Goal: Task Accomplishment & Management: Manage account settings

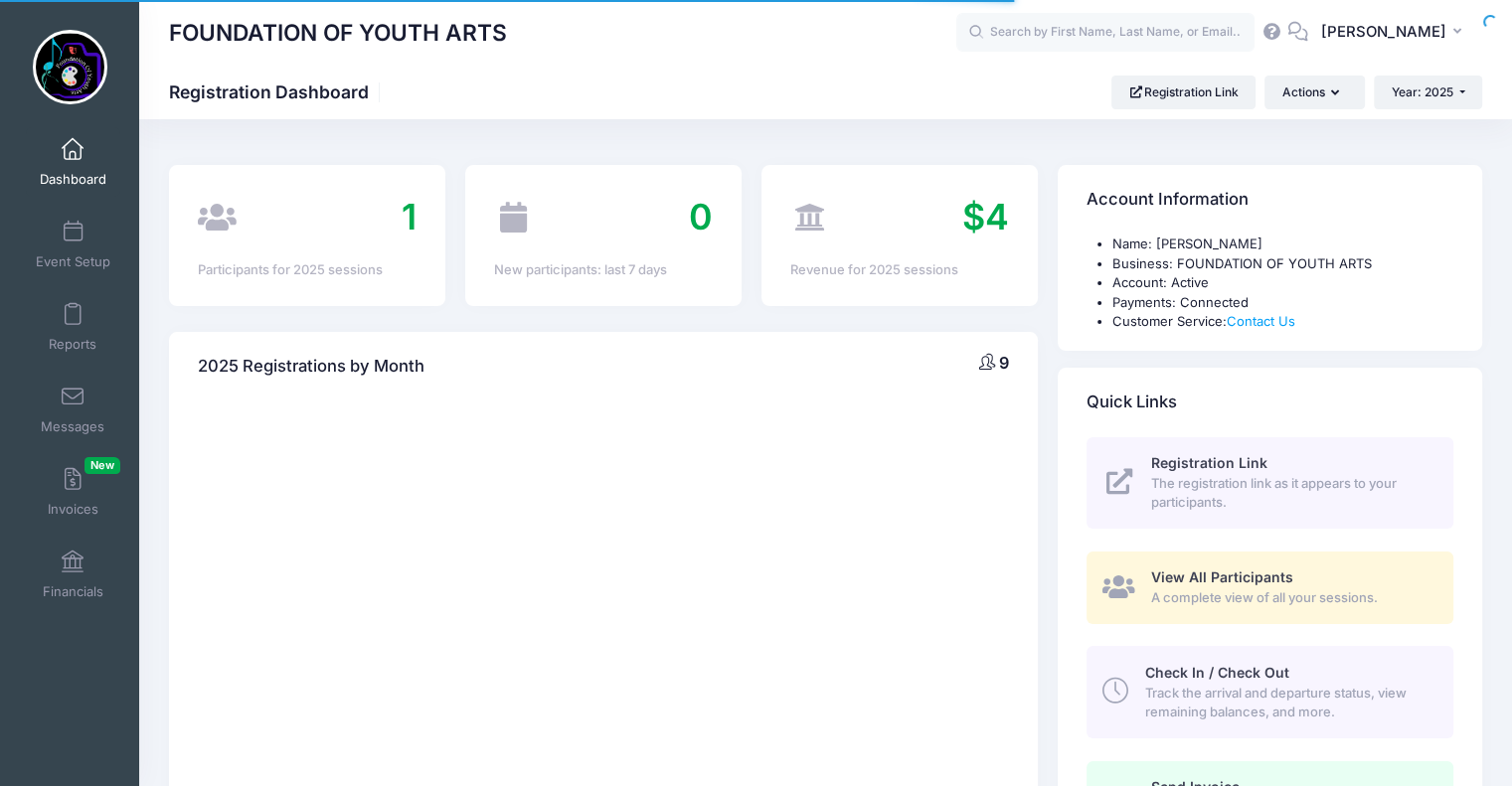
select select
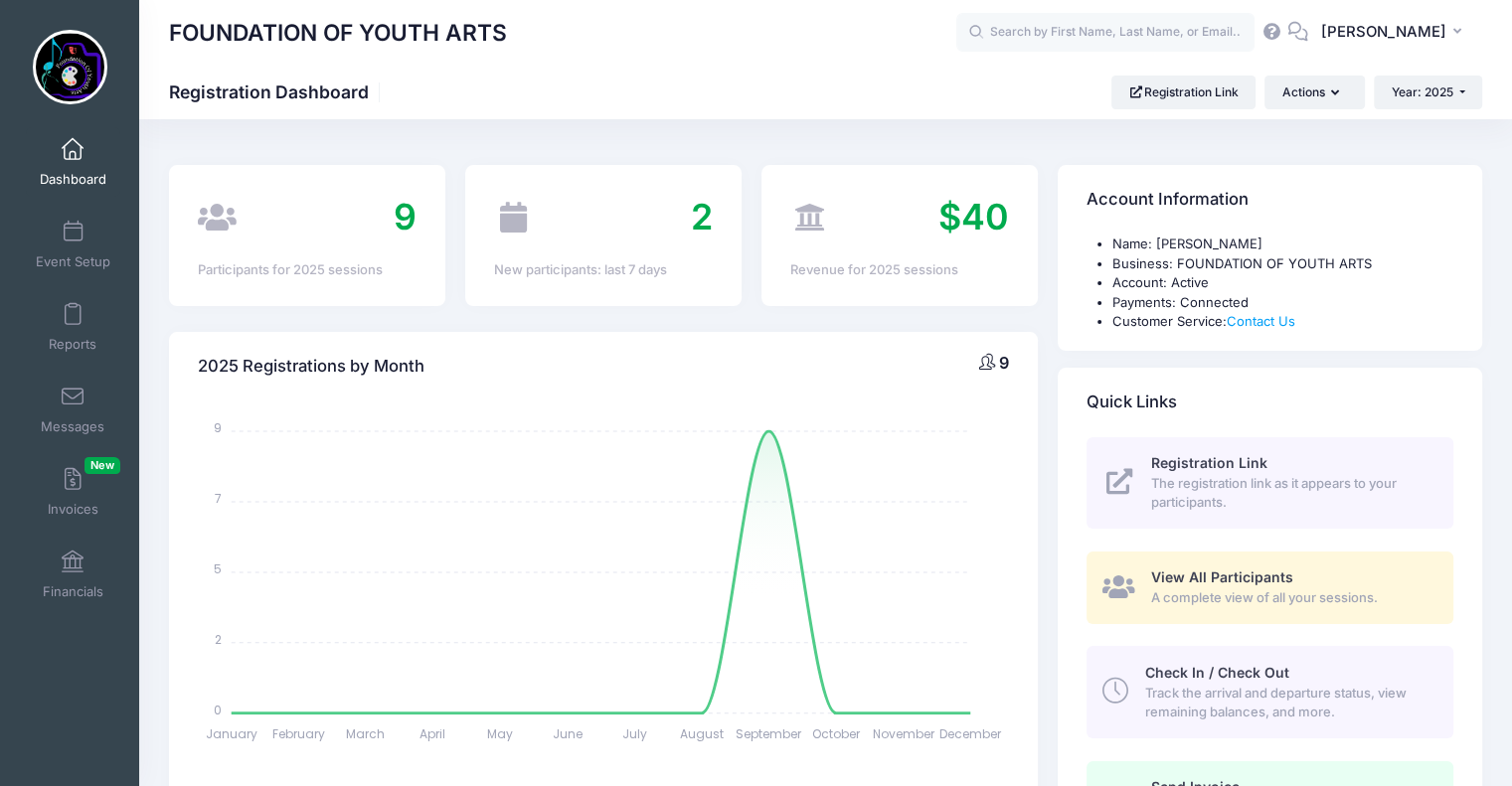
click at [925, 572] on icon "January January February February March March April April May May June June Jul…" at bounding box center [603, 575] width 811 height 348
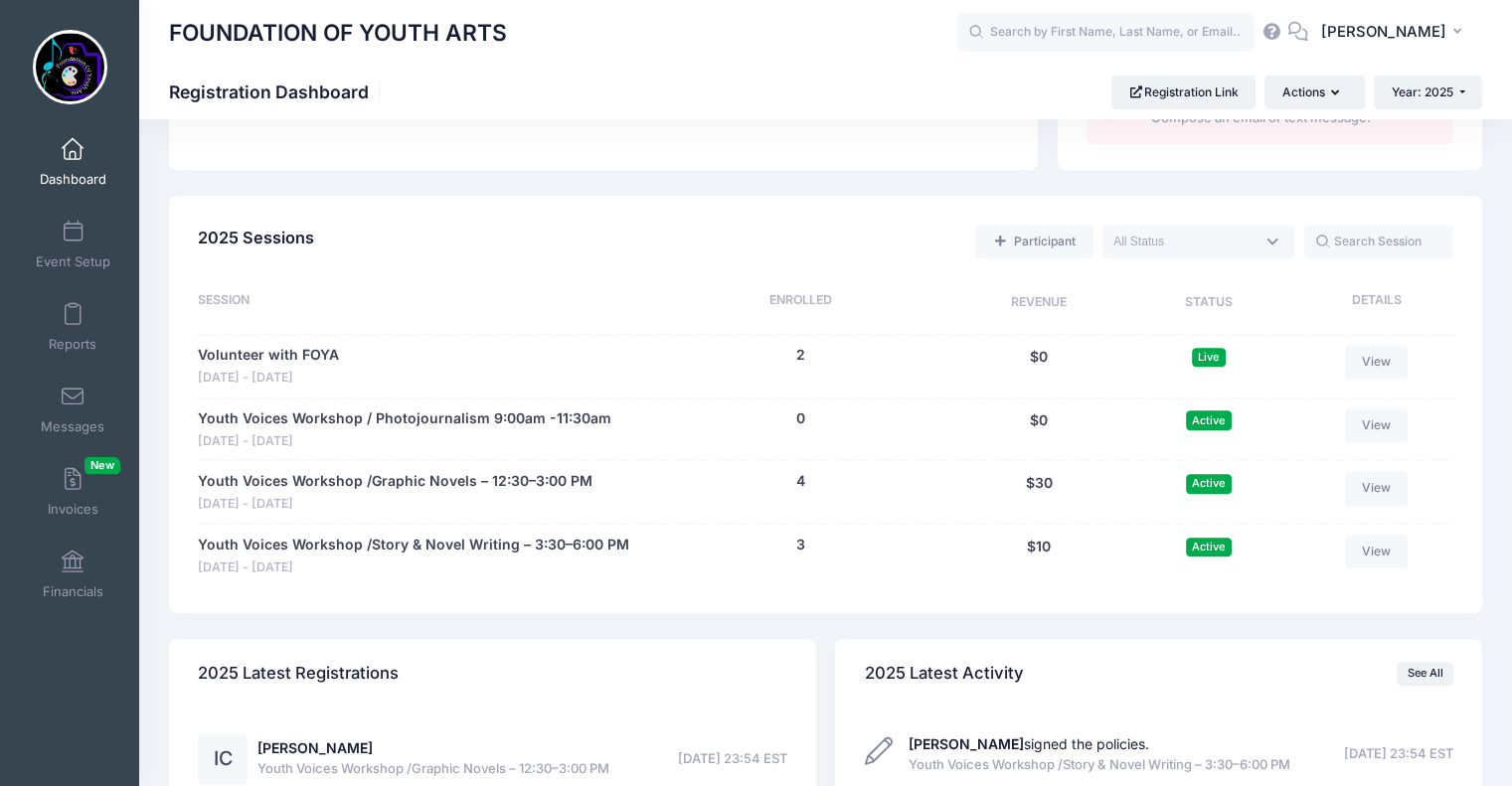
scroll to position [776, 0]
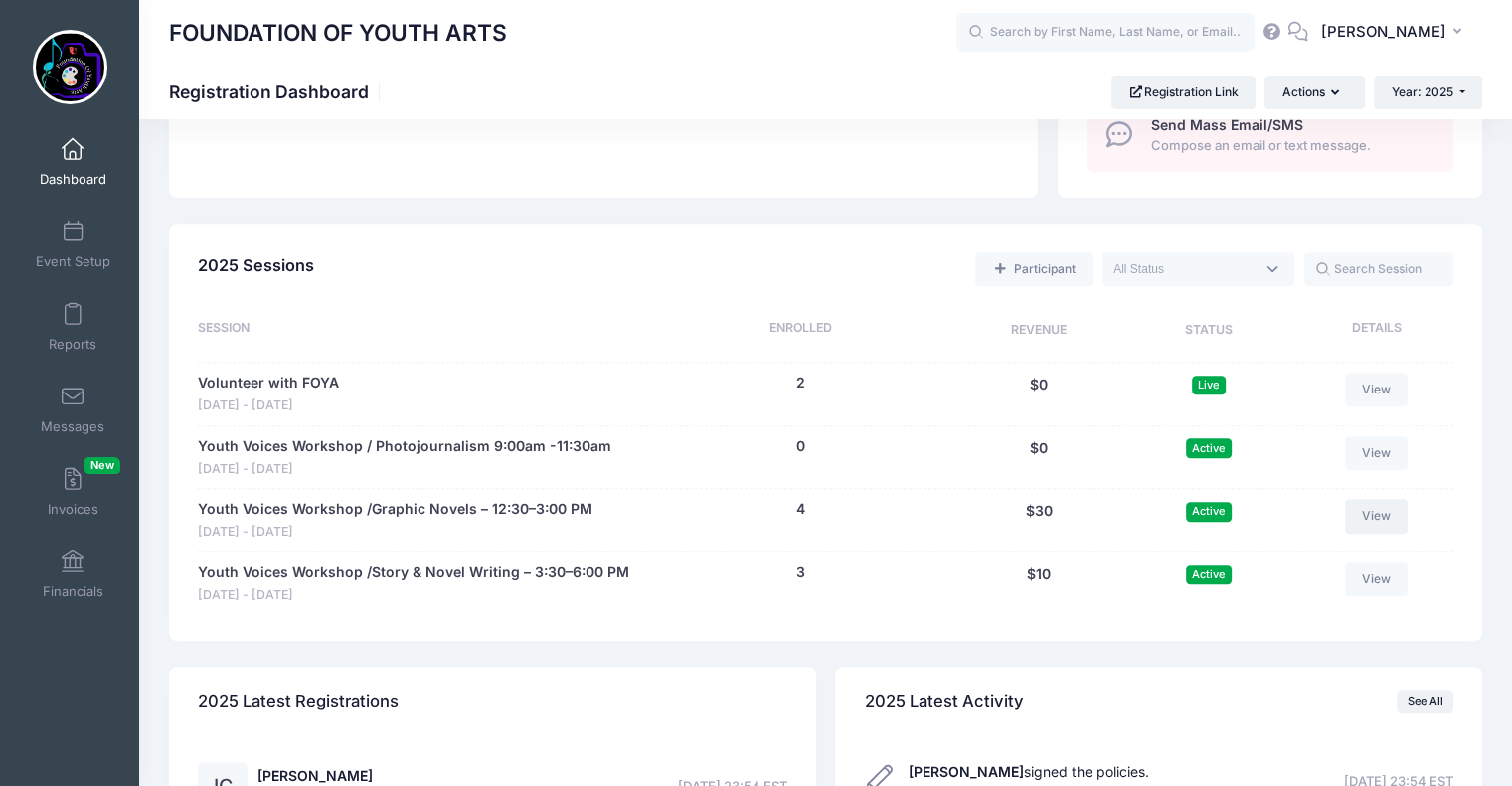
click at [1383, 509] on link "View" at bounding box center [1377, 515] width 64 height 34
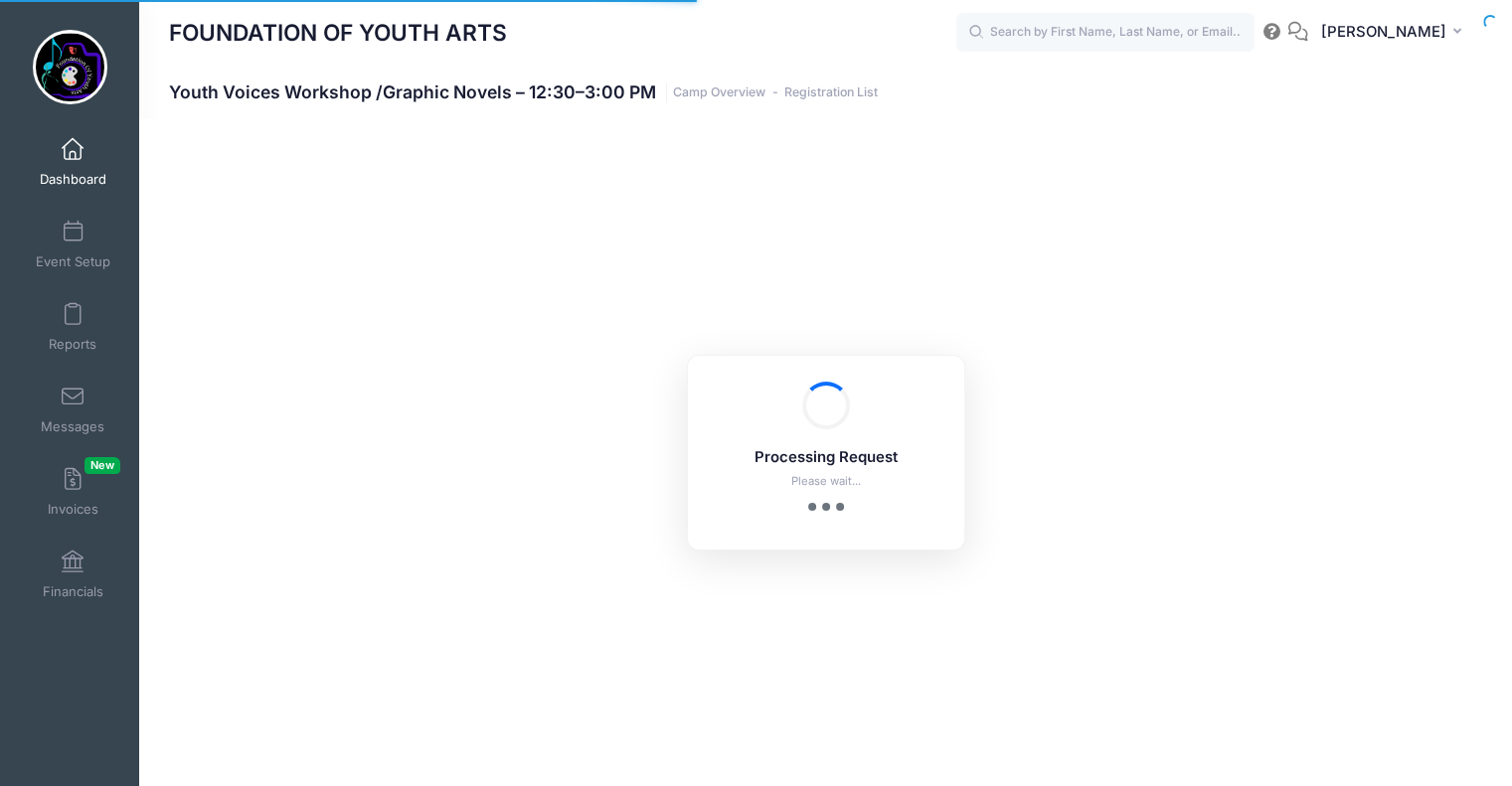
select select "10"
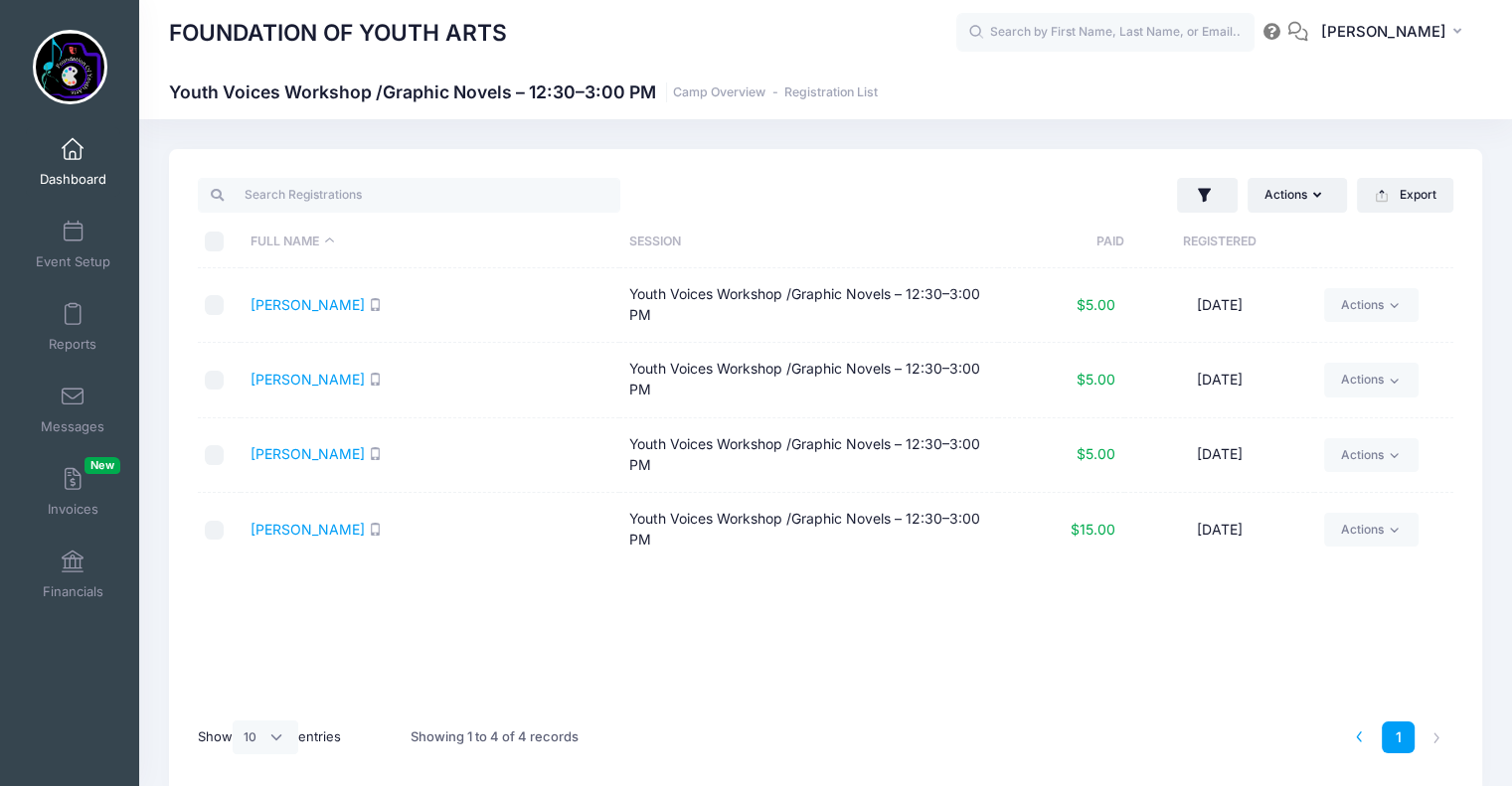
click at [1362, 727] on li at bounding box center [1359, 737] width 33 height 33
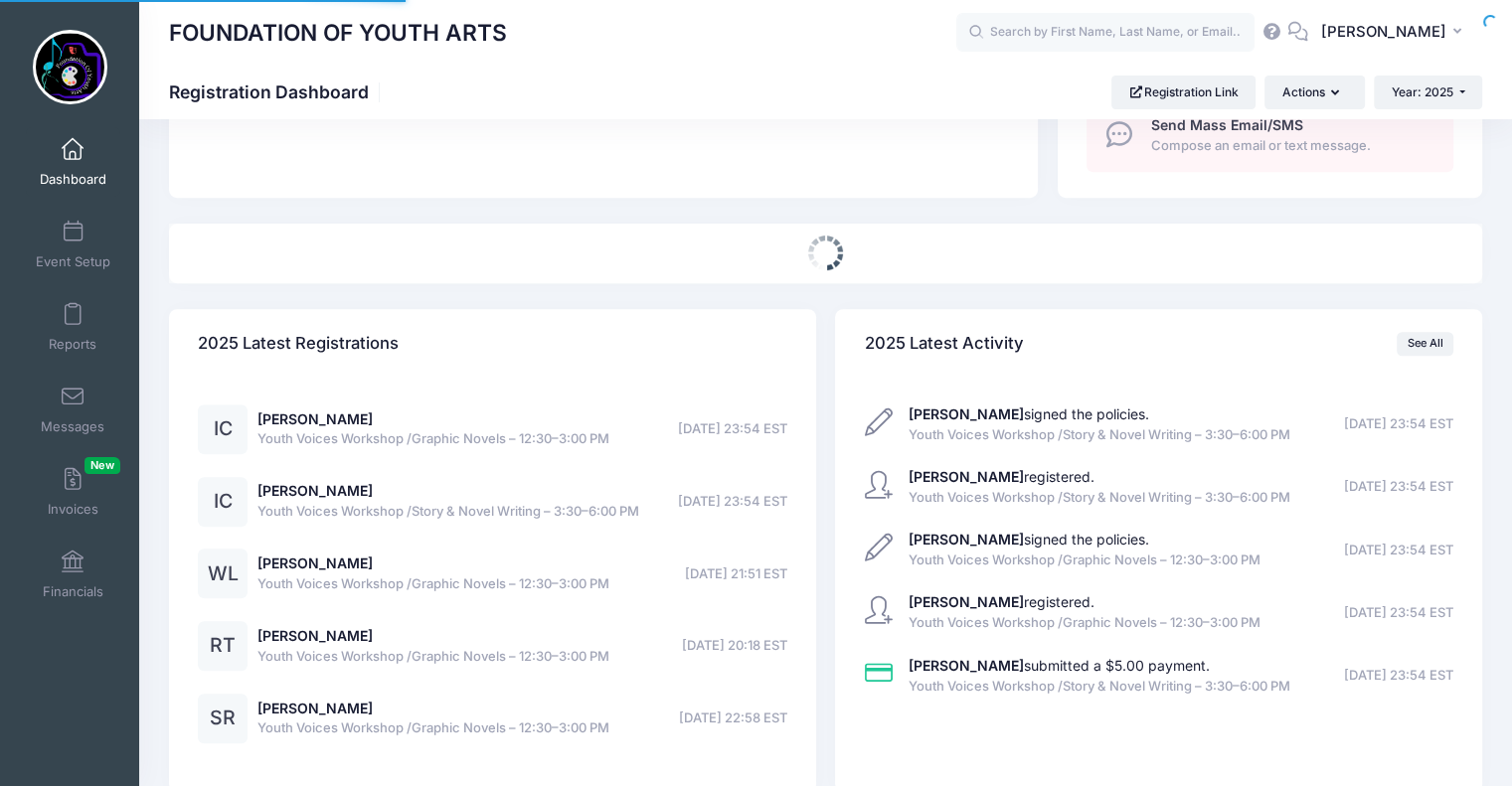
select select
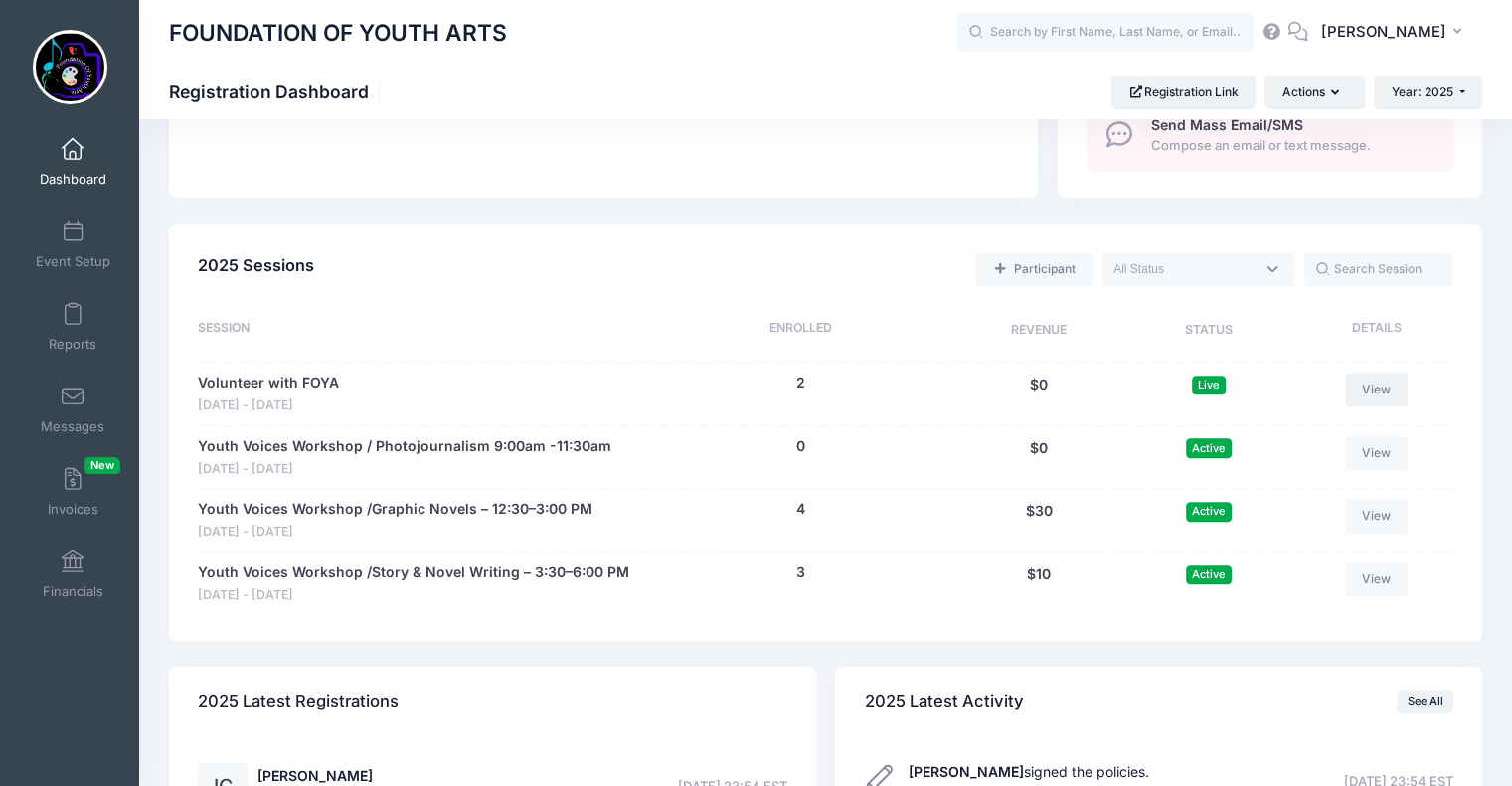
click at [1377, 384] on link "View" at bounding box center [1377, 389] width 64 height 34
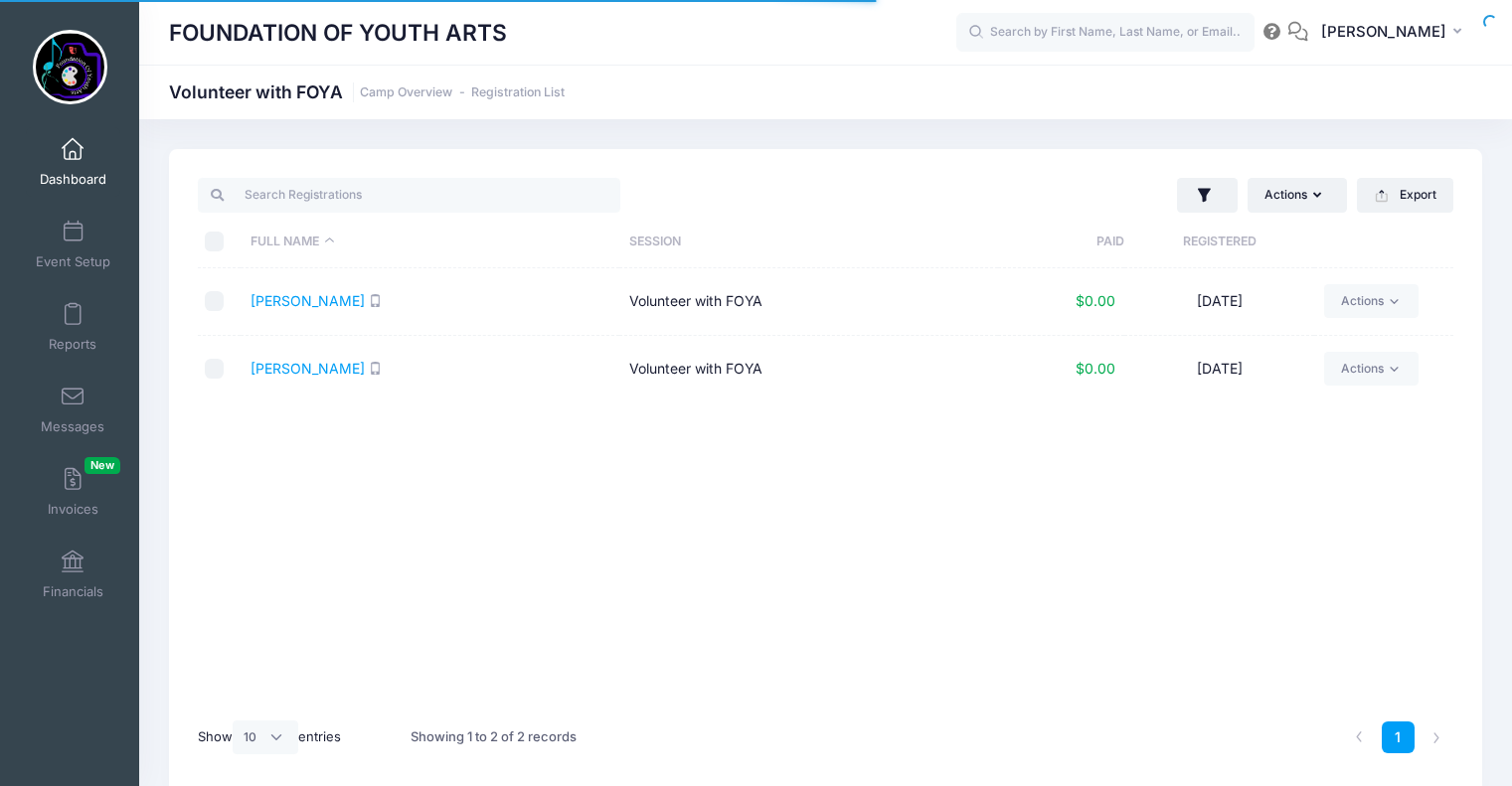
select select "10"
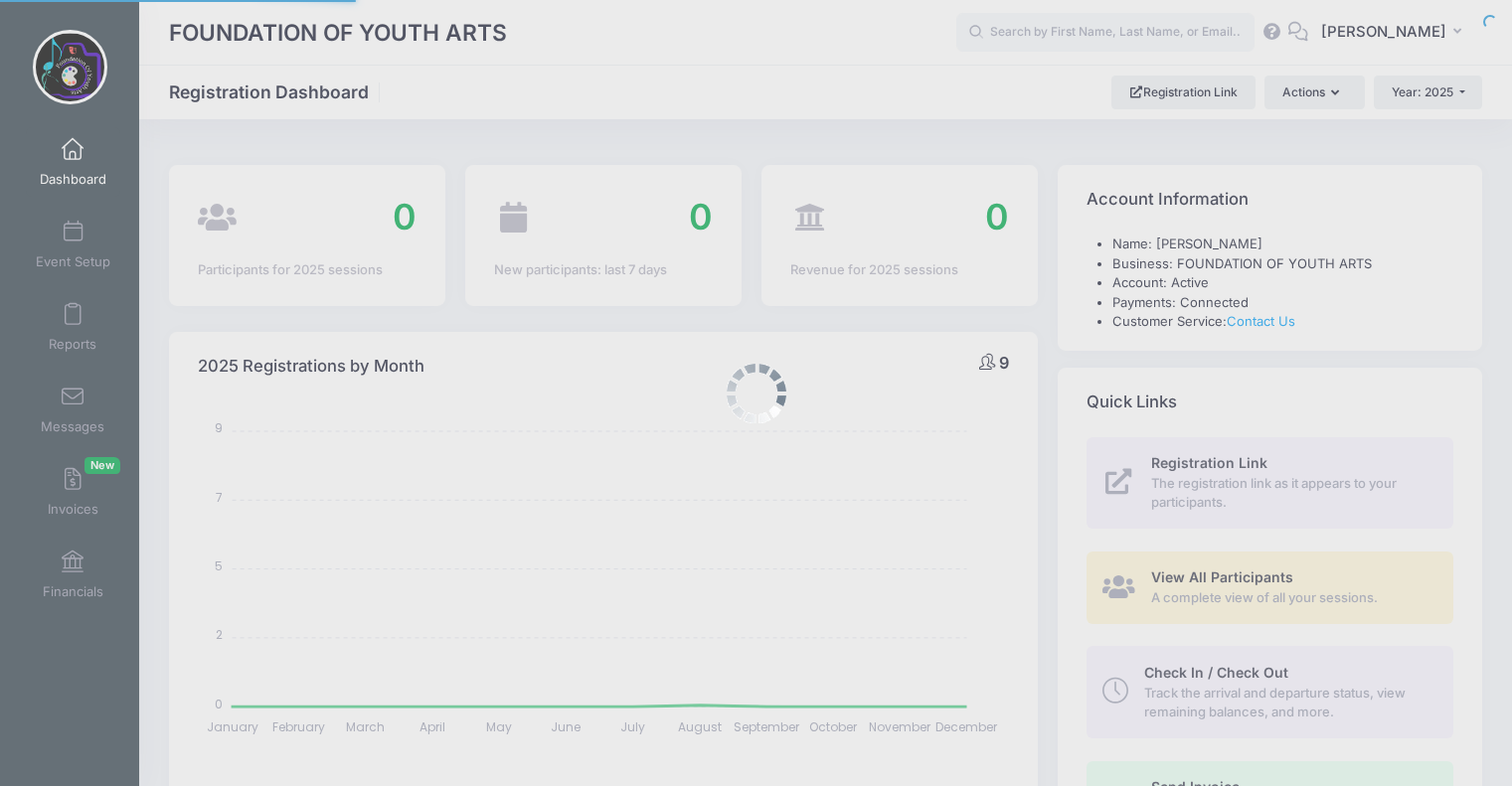
select select
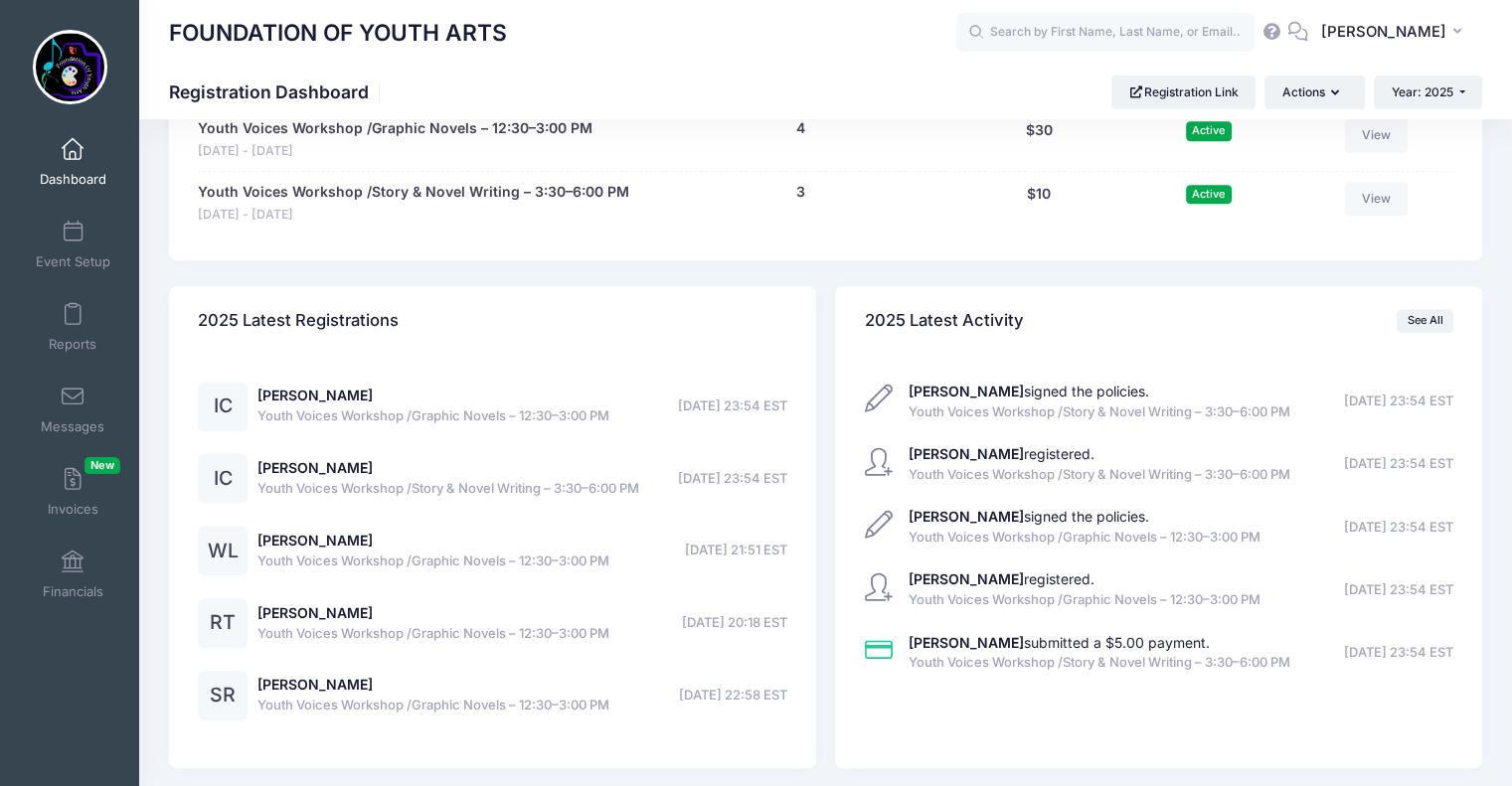
scroll to position [1160, 0]
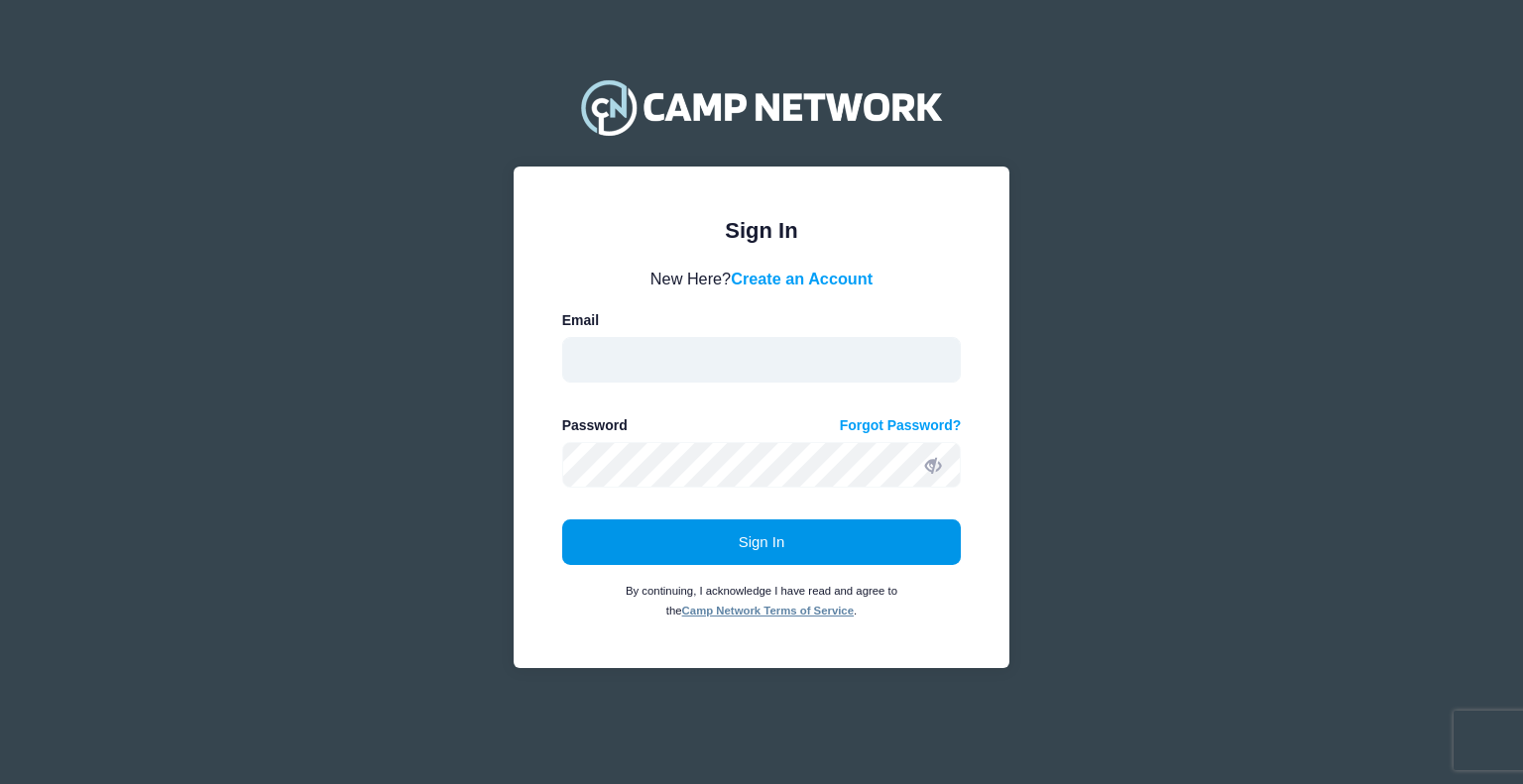
type input "julie@foundationofyoutharts.org"
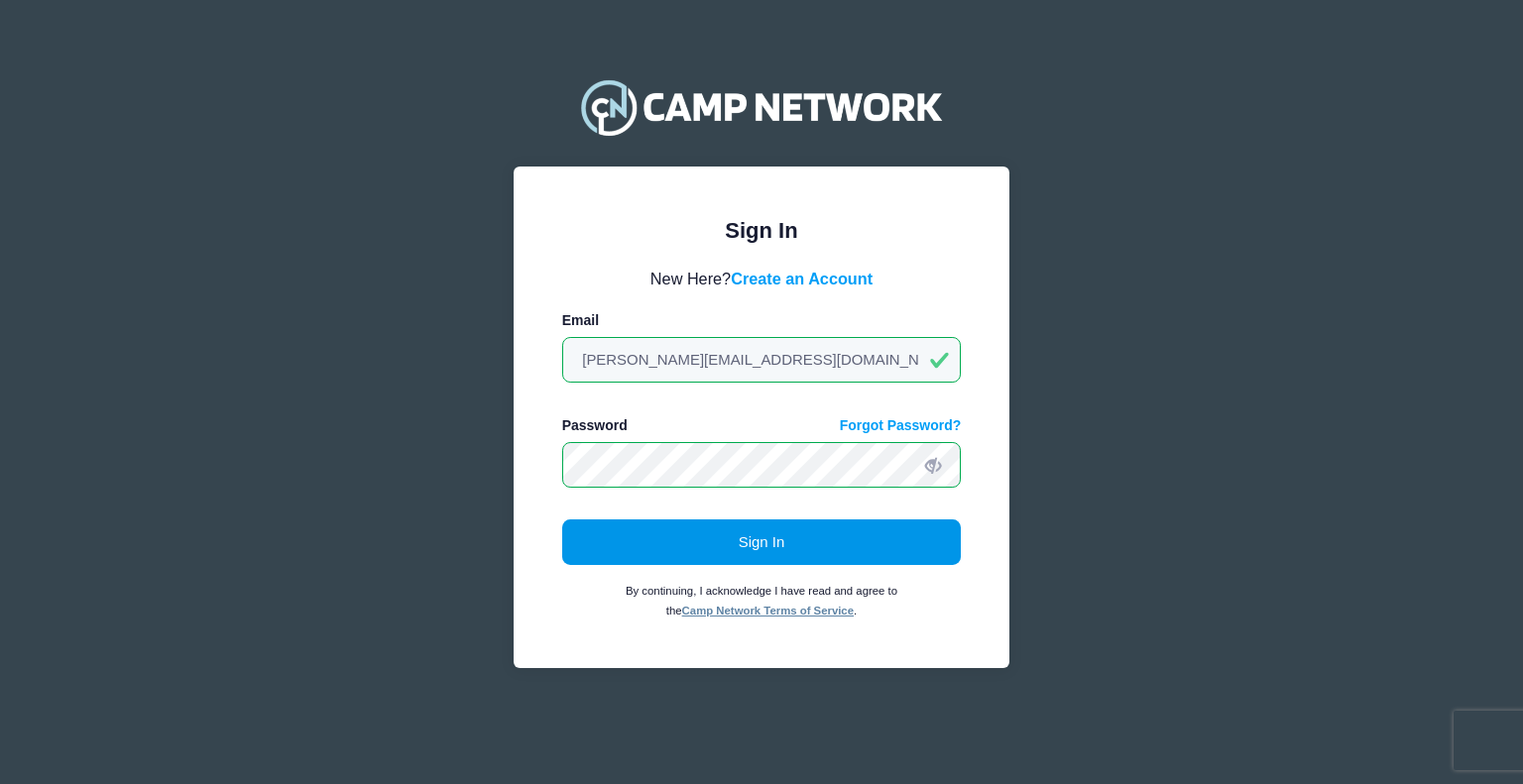
click at [766, 536] on button "Sign In" at bounding box center [762, 542] width 399 height 46
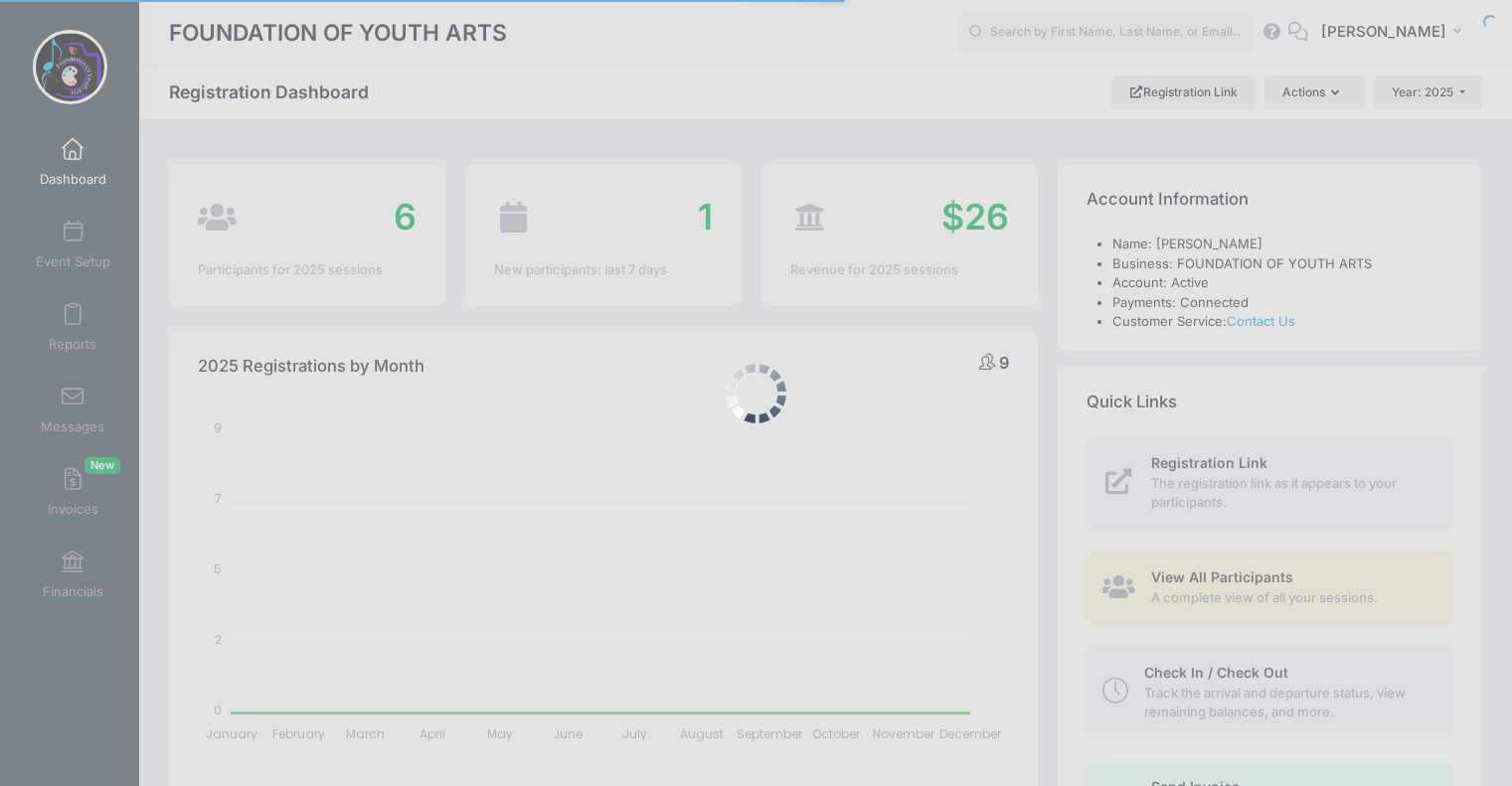
select select
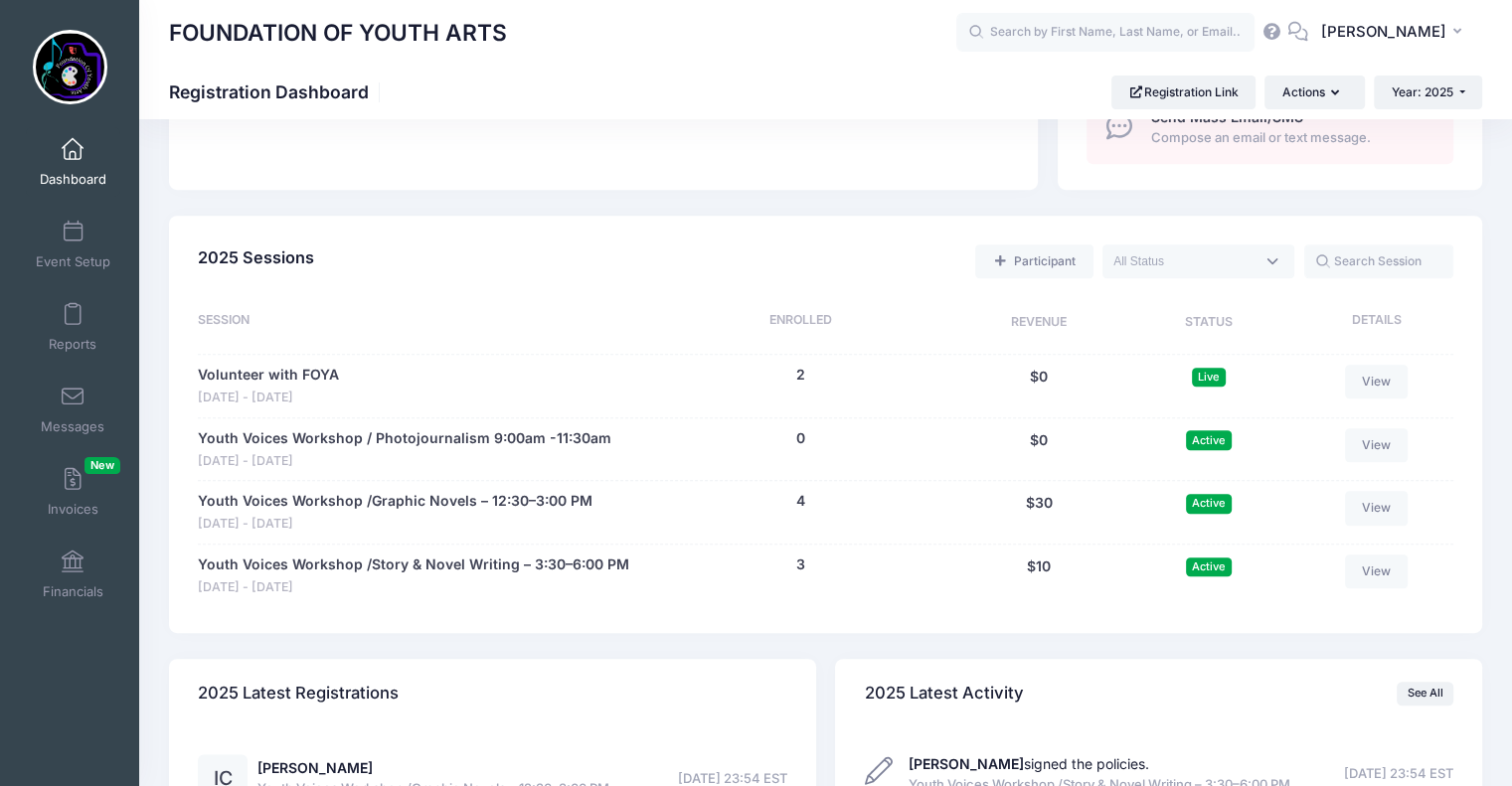
scroll to position [781, 0]
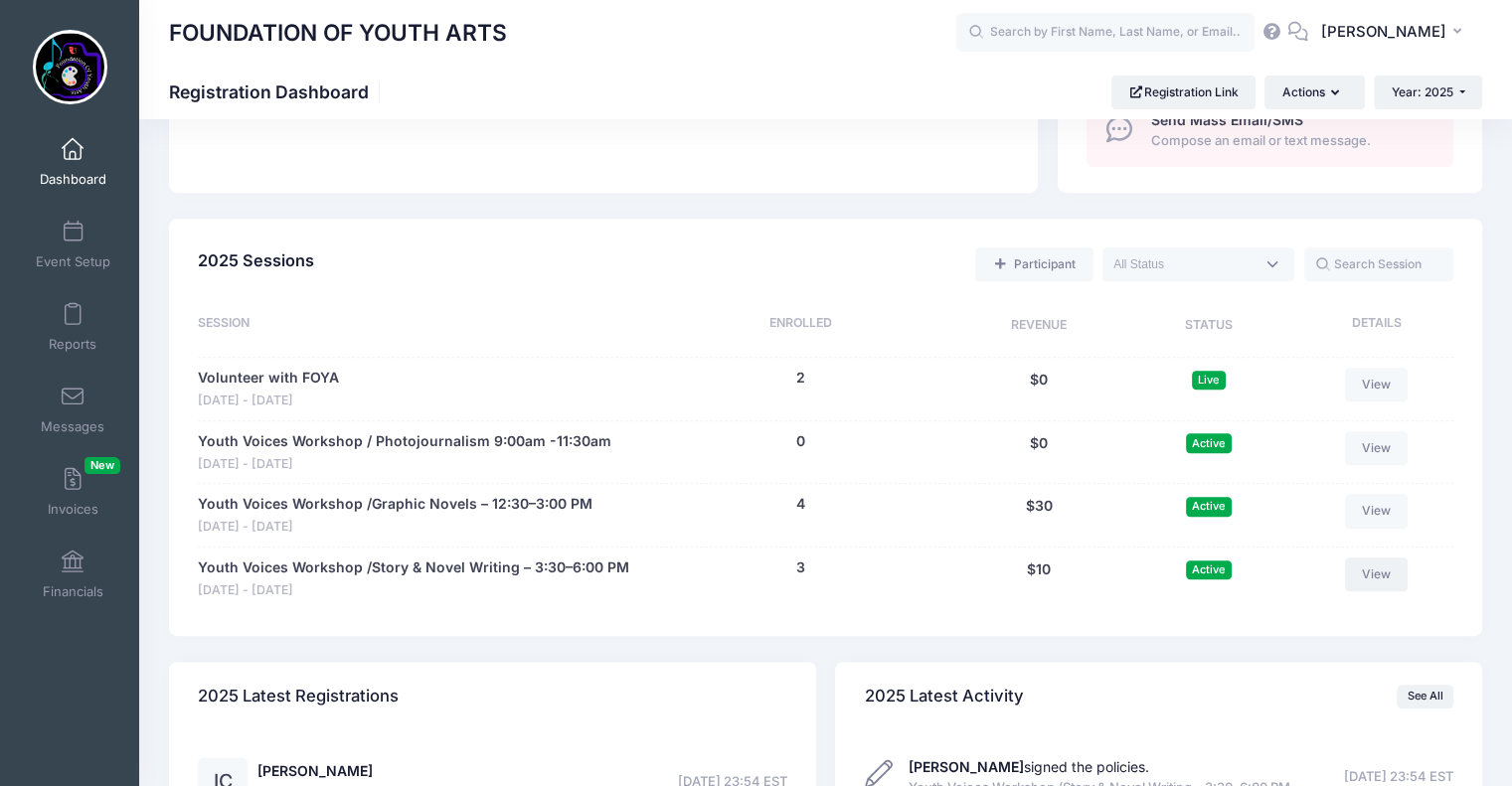
click at [1386, 566] on link "View" at bounding box center [1377, 574] width 64 height 34
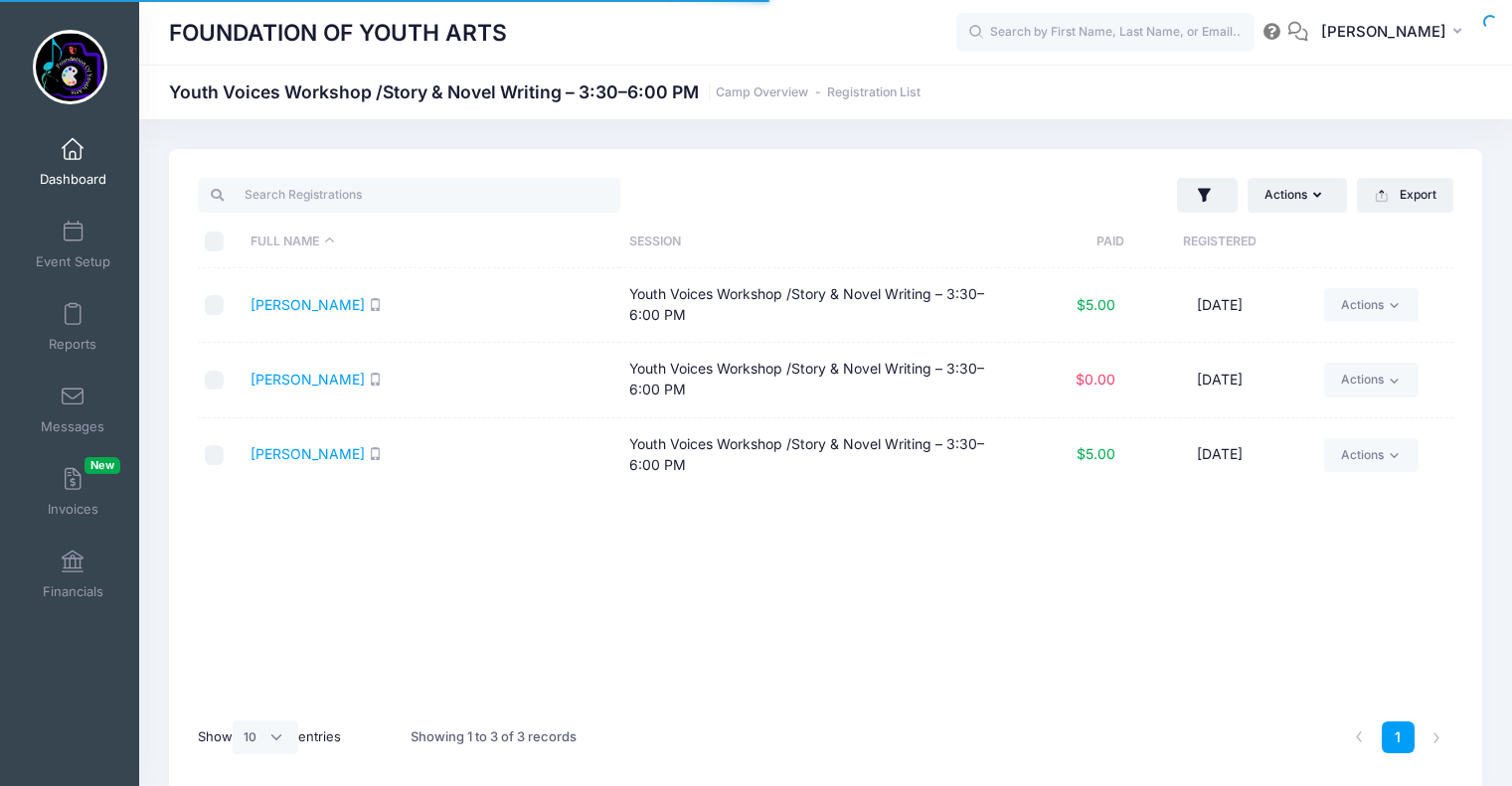
select select "10"
click at [1382, 375] on link "Actions" at bounding box center [1371, 380] width 95 height 34
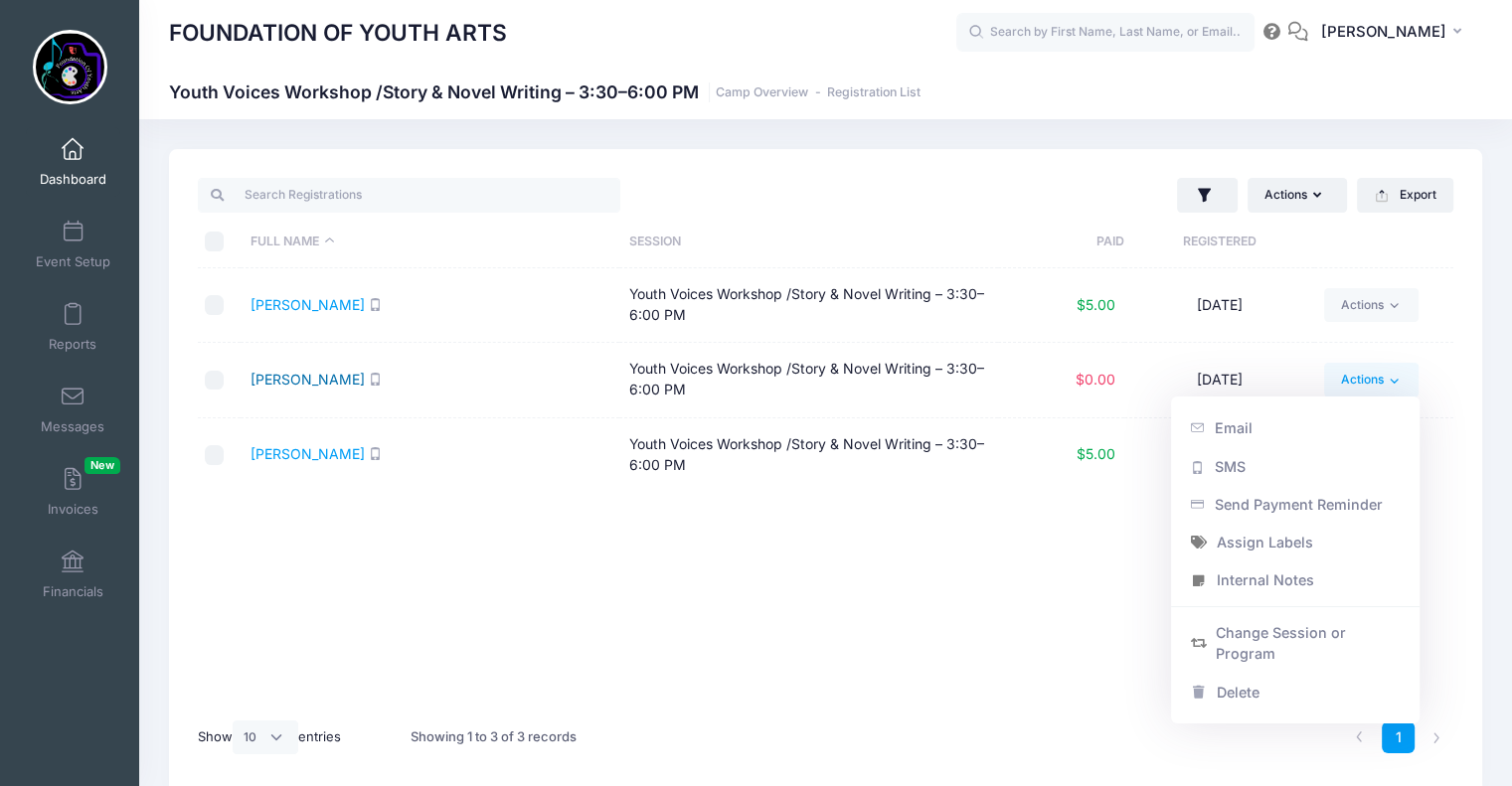
click at [334, 382] on link "[PERSON_NAME]" at bounding box center [308, 378] width 114 height 17
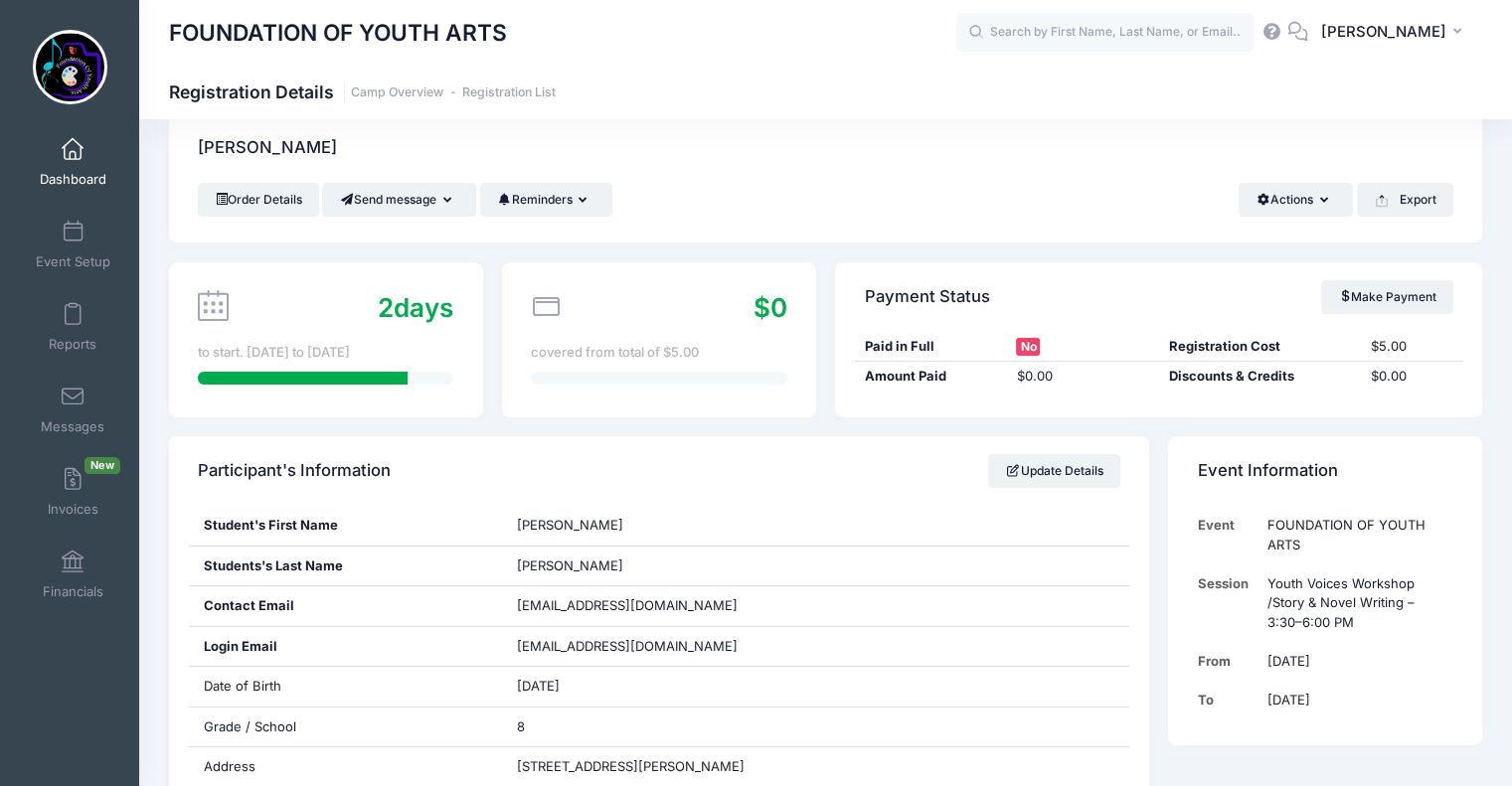
scroll to position [12, 0]
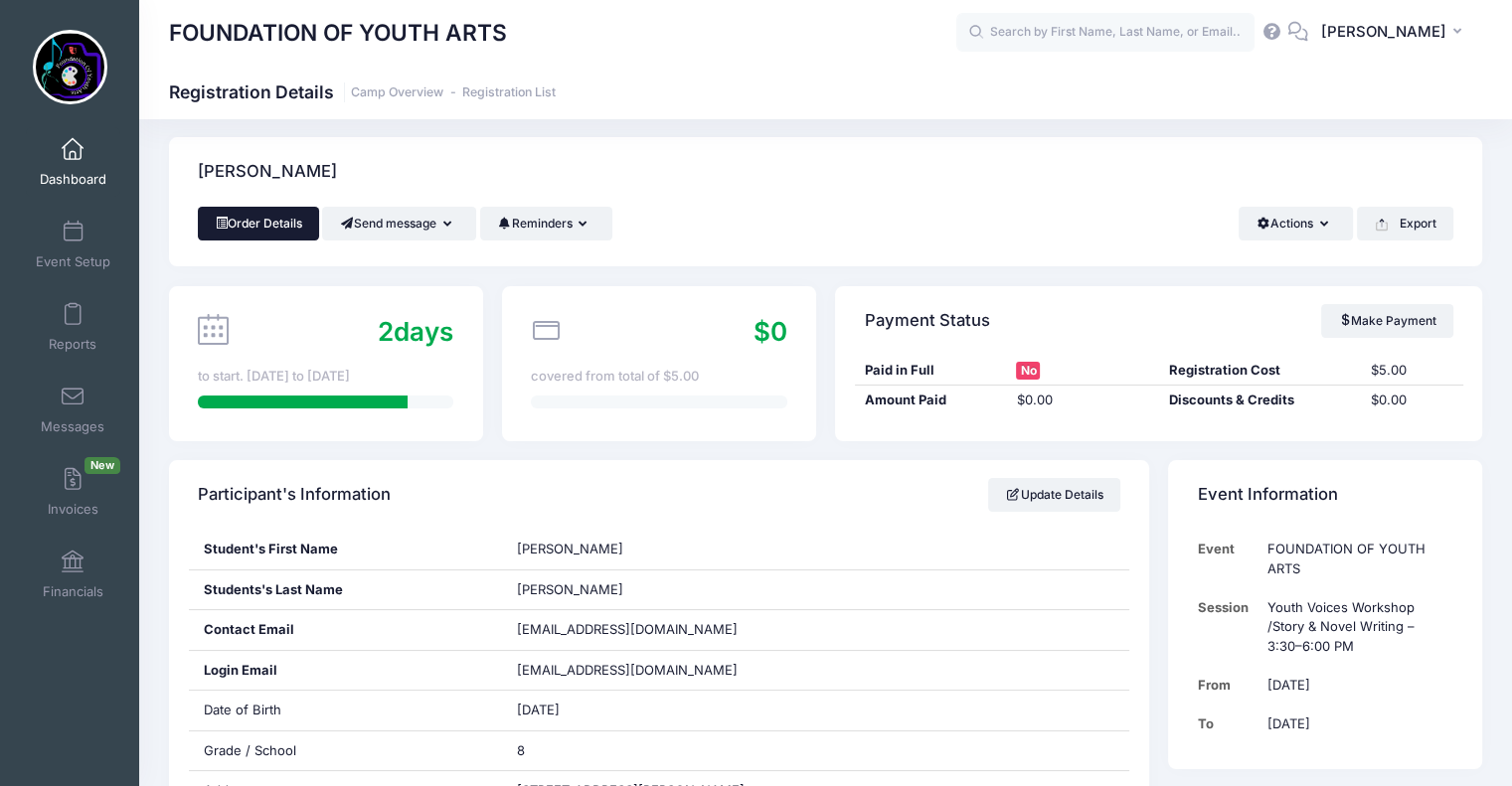
click at [270, 225] on link "Order Details" at bounding box center [259, 224] width 121 height 34
click at [1323, 225] on icon "button" at bounding box center [1328, 225] width 16 height 0
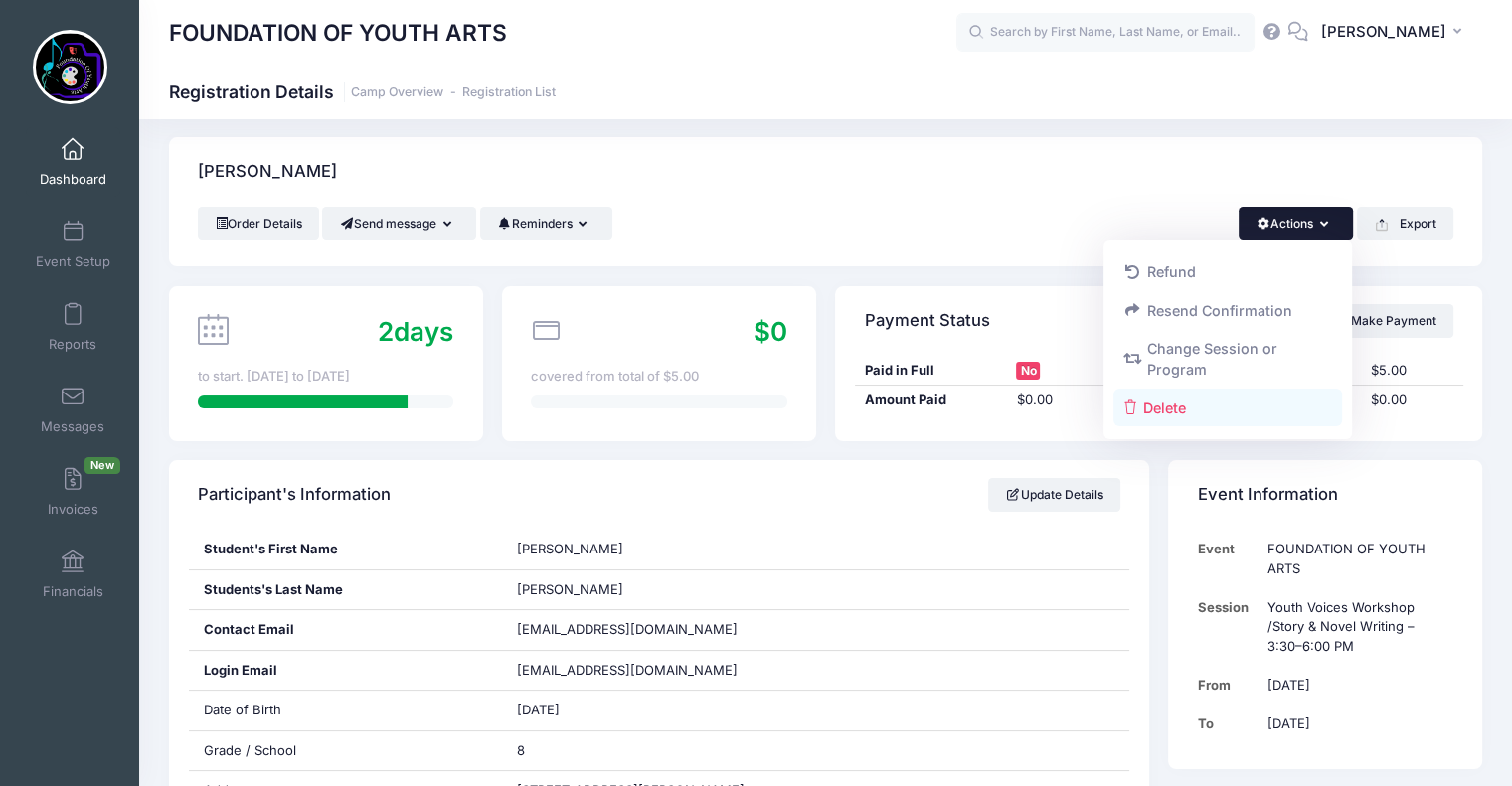
click at [1155, 406] on link "Delete" at bounding box center [1227, 407] width 230 height 38
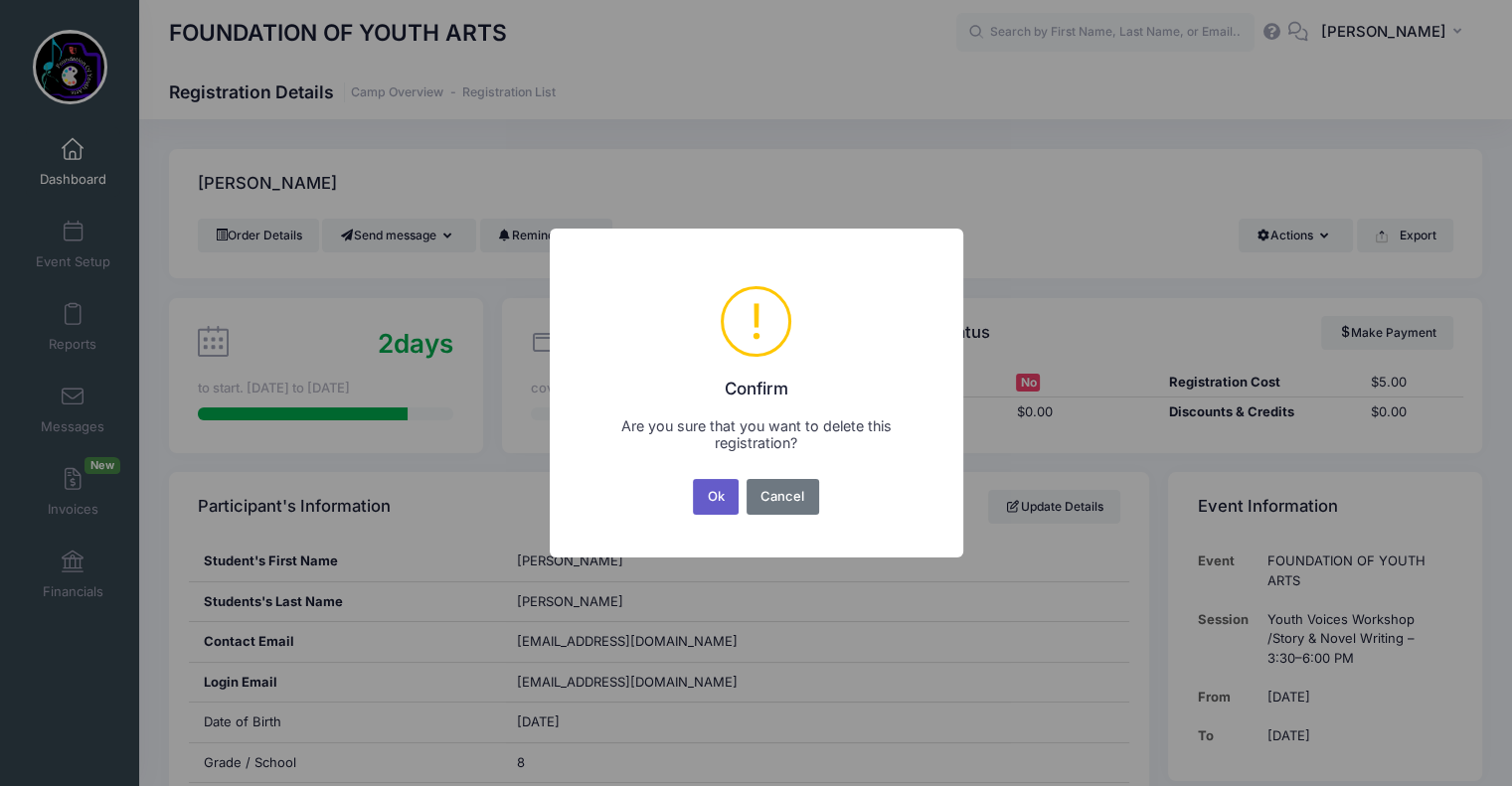
click at [722, 502] on button "Ok" at bounding box center [716, 496] width 46 height 36
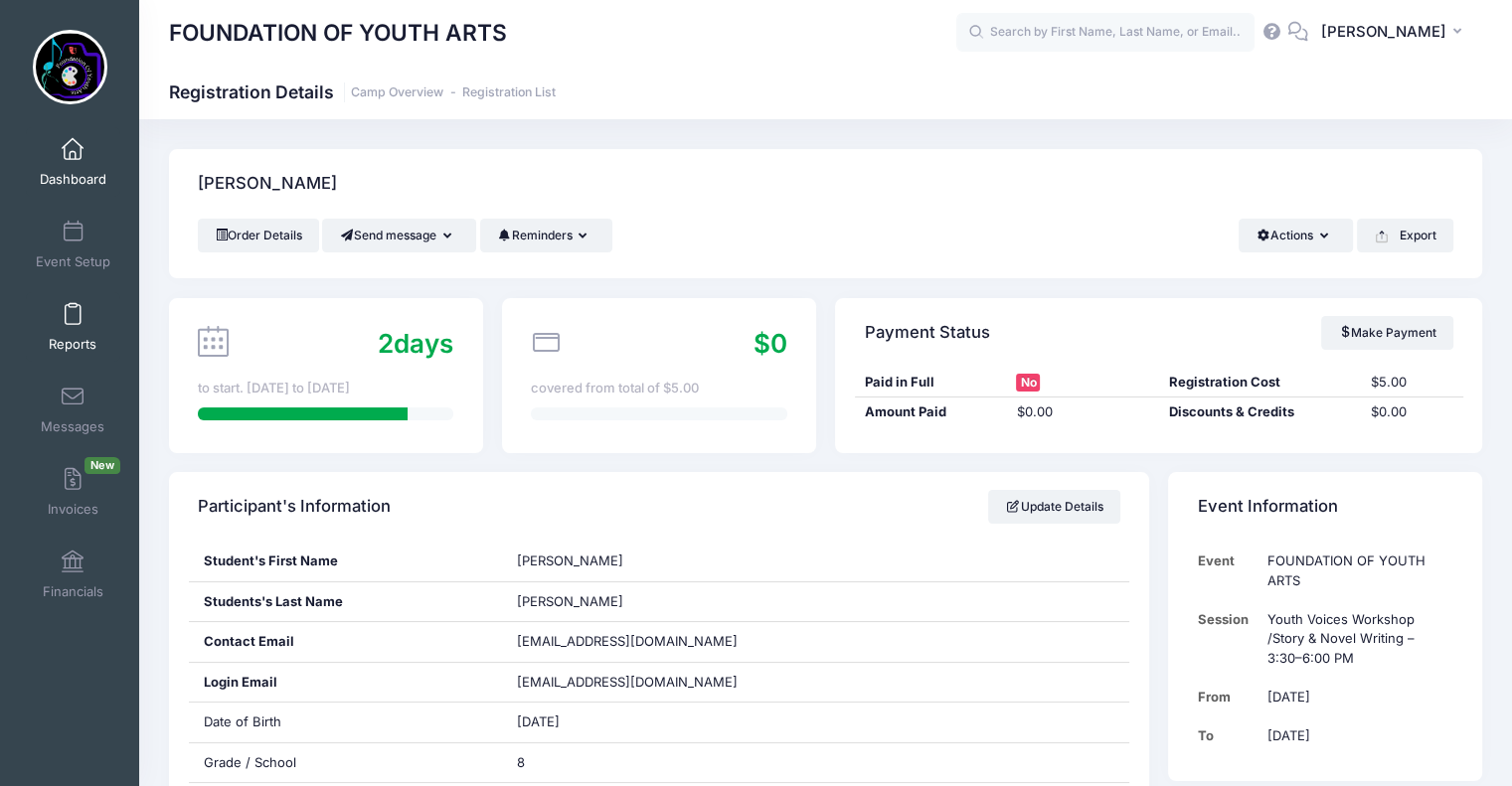
click at [71, 327] on link "Reports" at bounding box center [73, 327] width 95 height 70
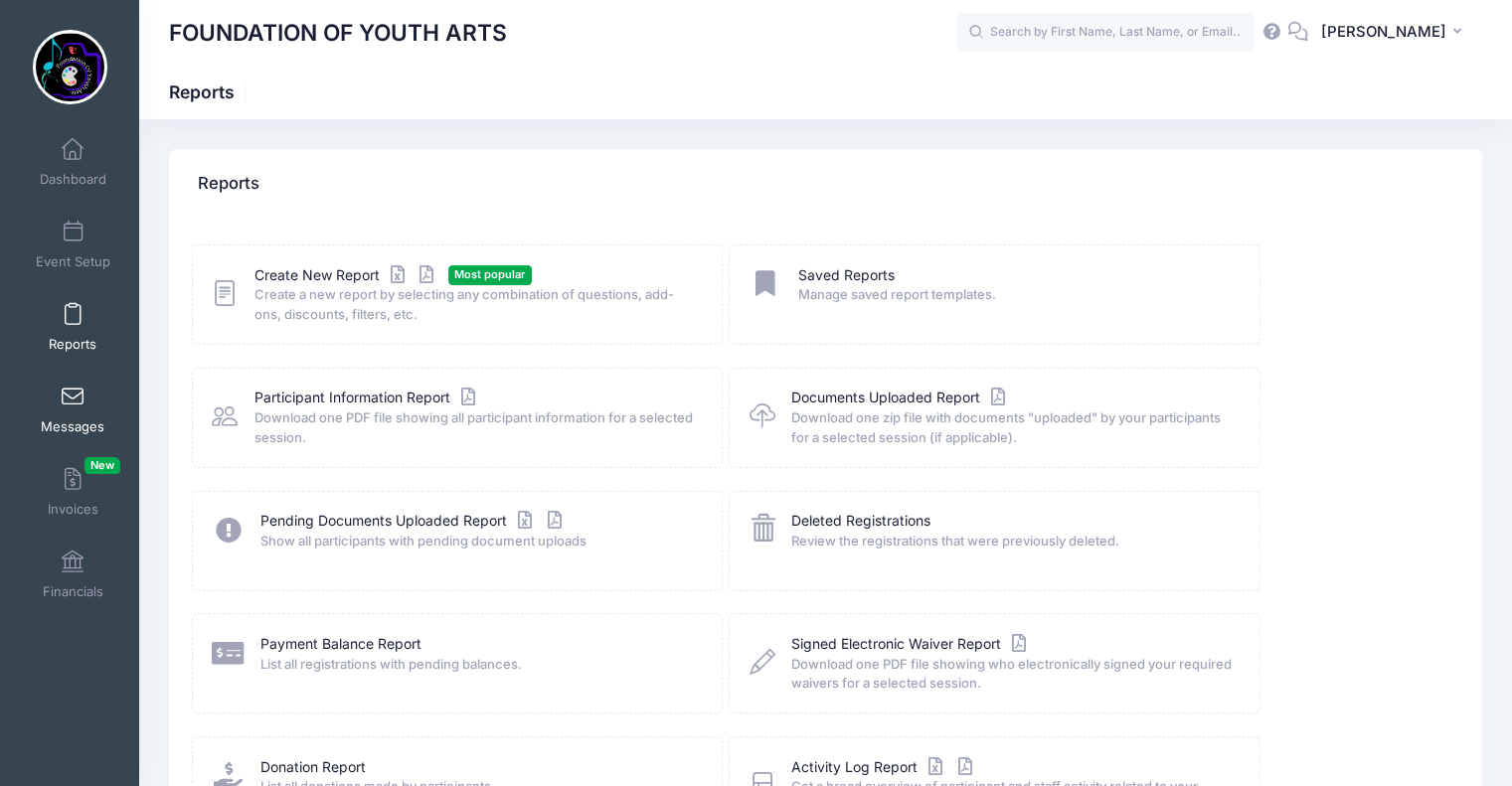
click at [73, 386] on span at bounding box center [73, 397] width 0 height 22
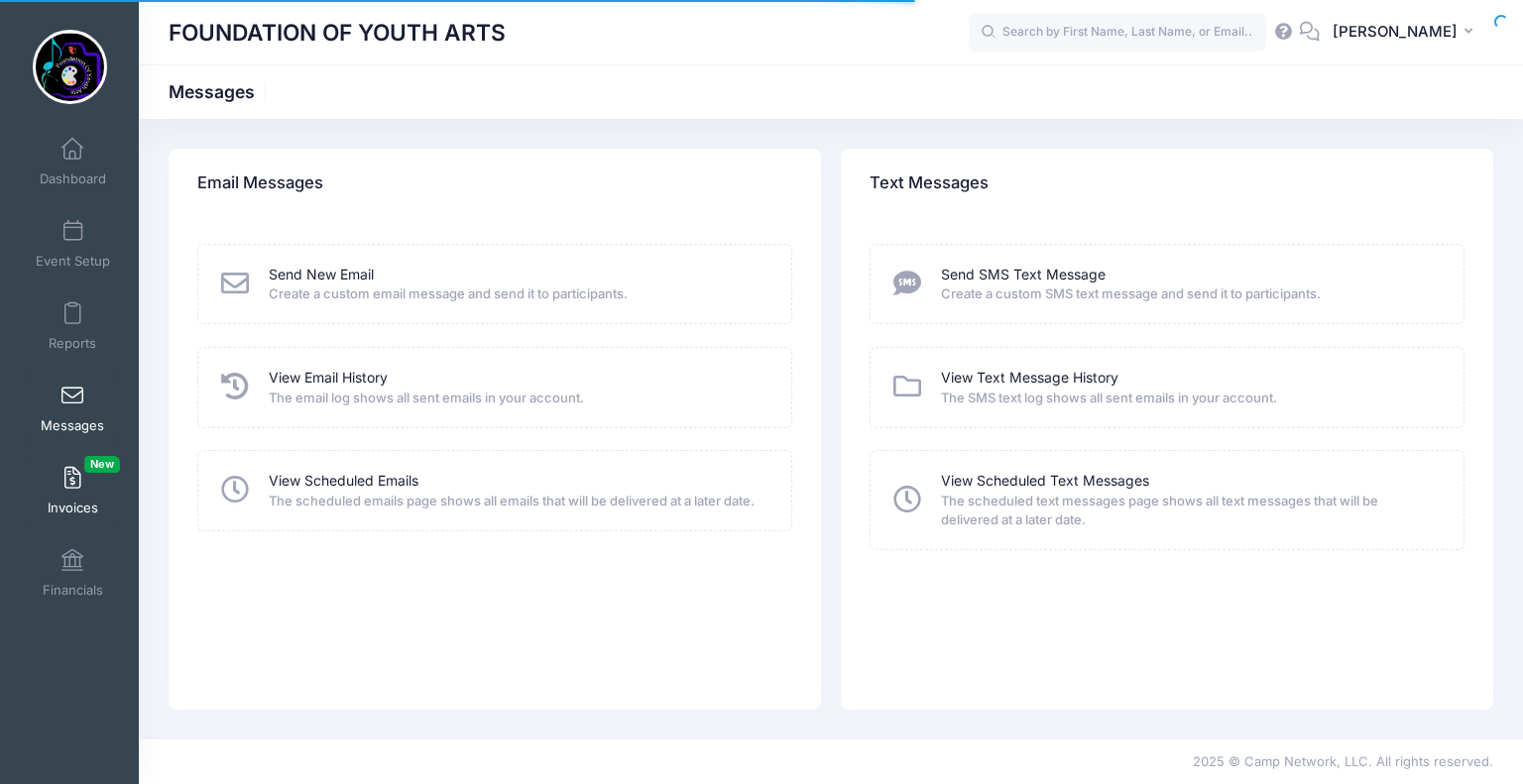
click at [70, 503] on span "Invoices New" at bounding box center [72, 507] width 51 height 17
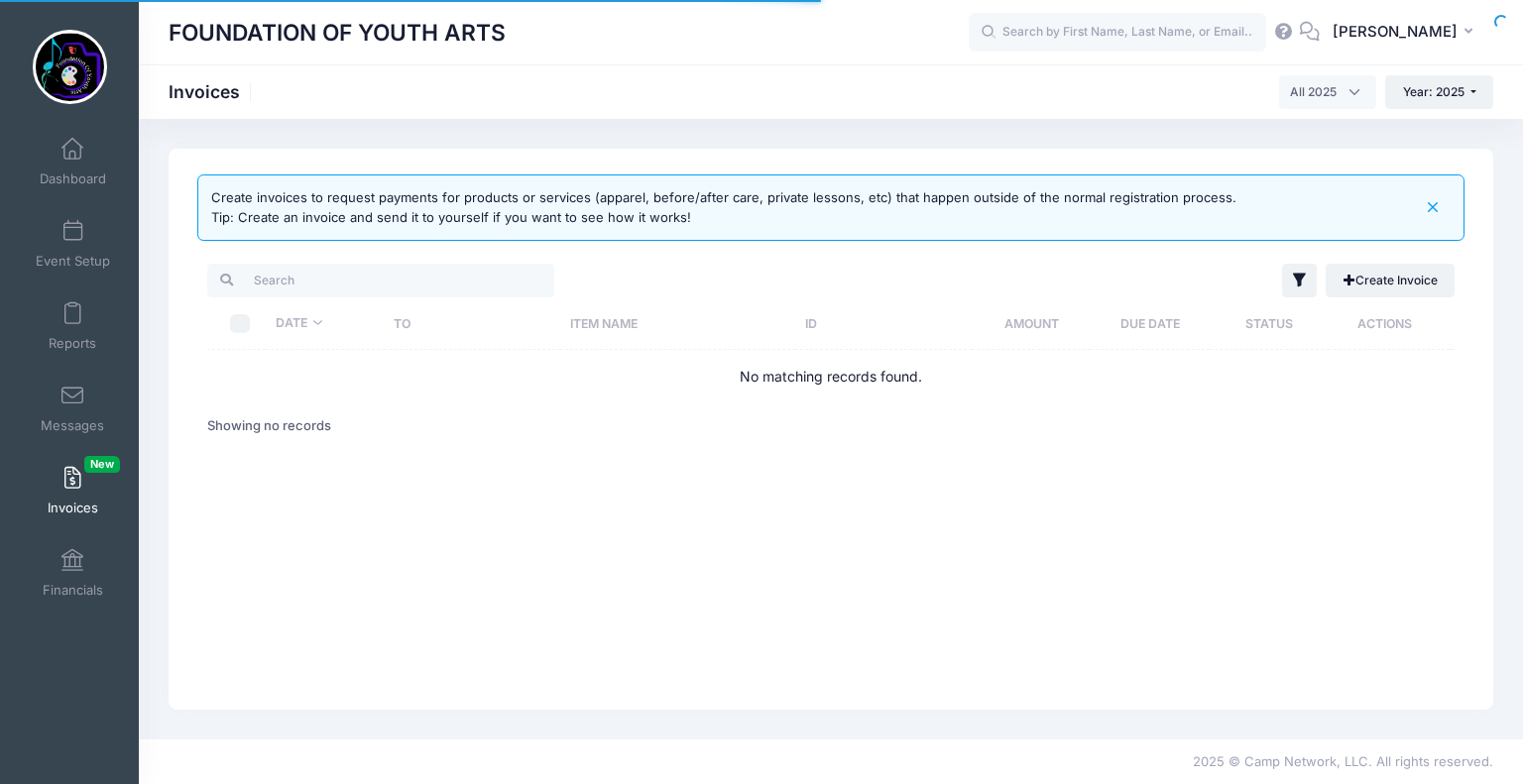
select select
click at [80, 167] on link "Dashboard" at bounding box center [72, 162] width 94 height 69
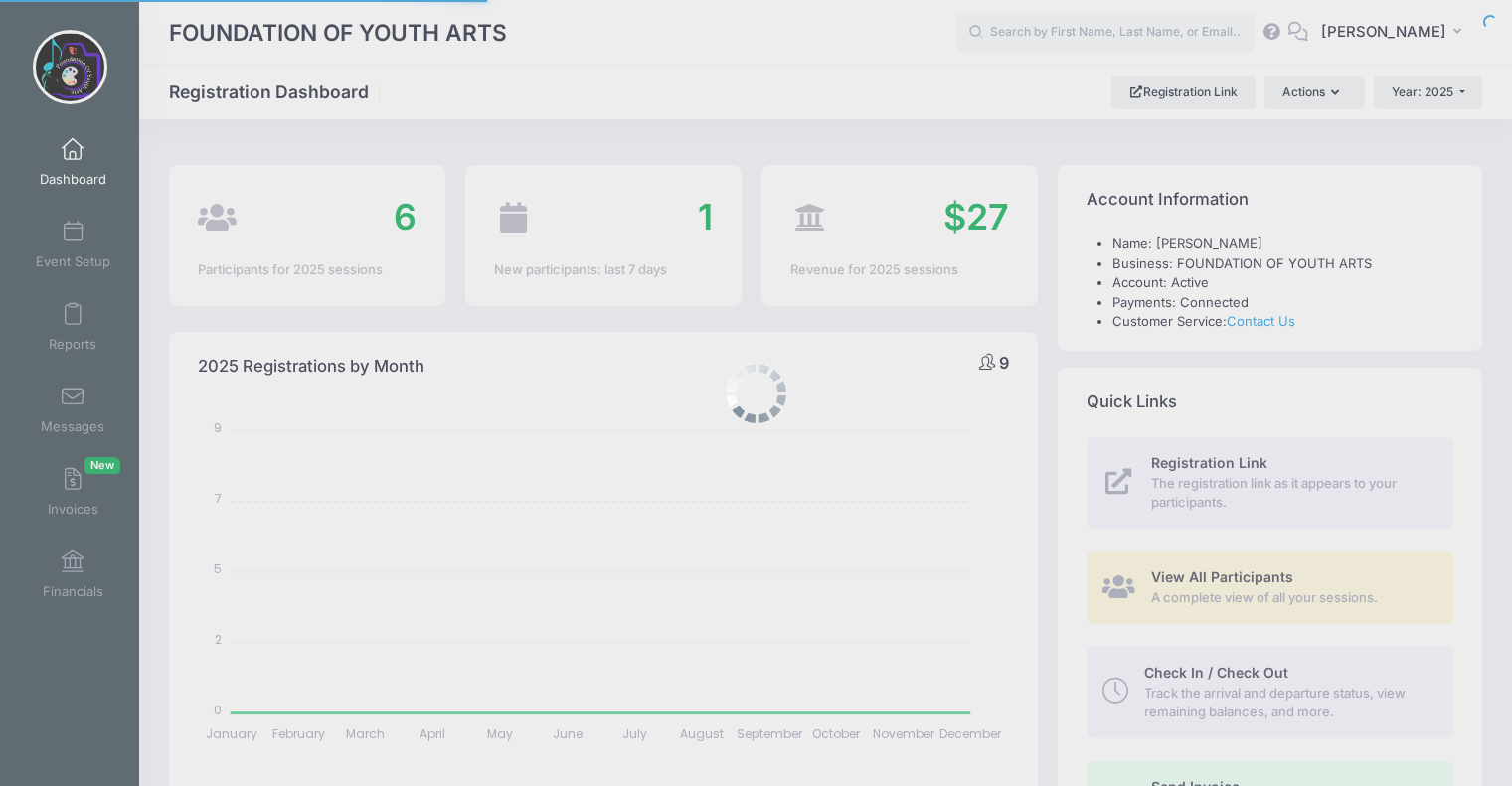
select select
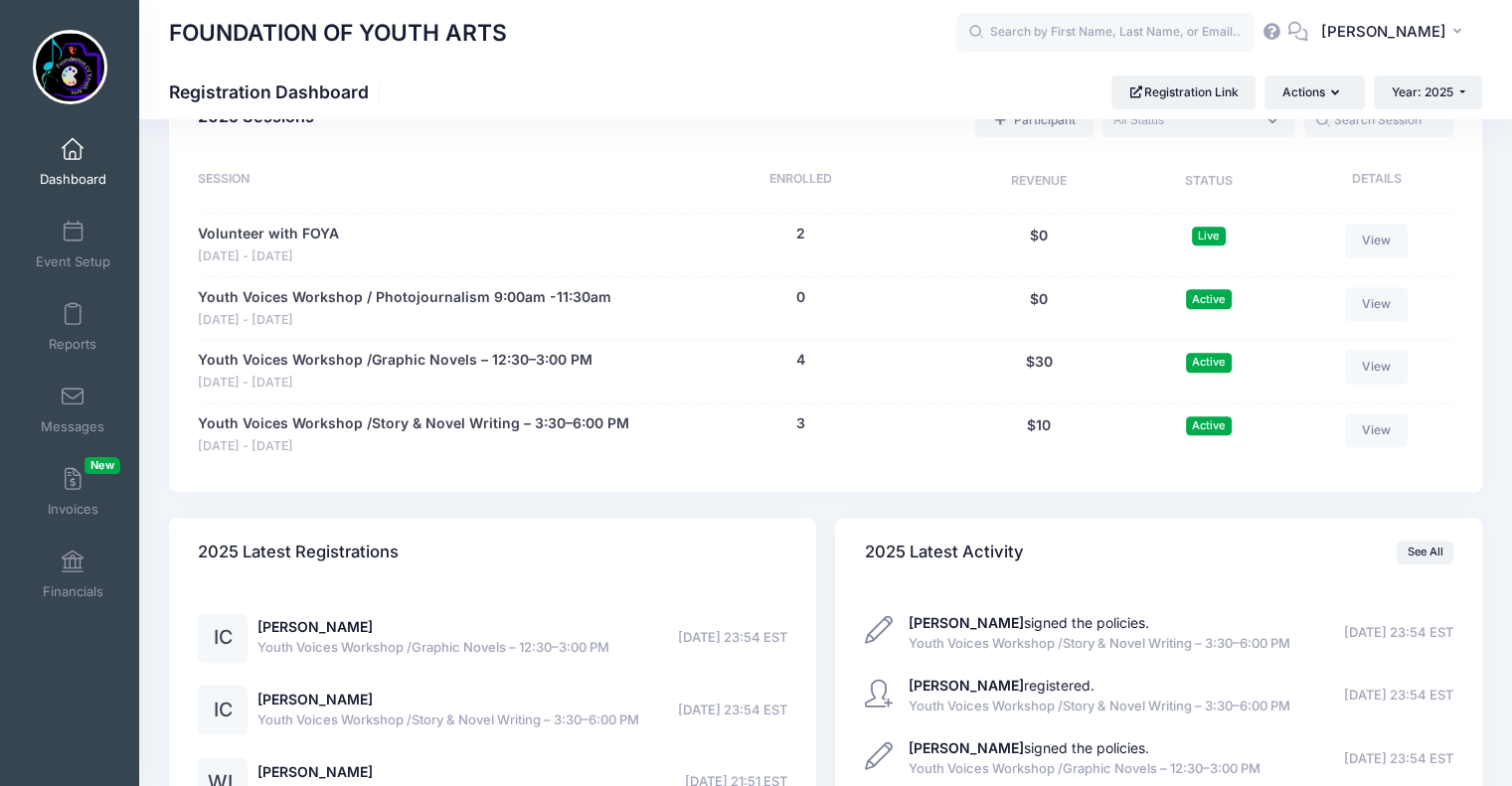
scroll to position [928, 0]
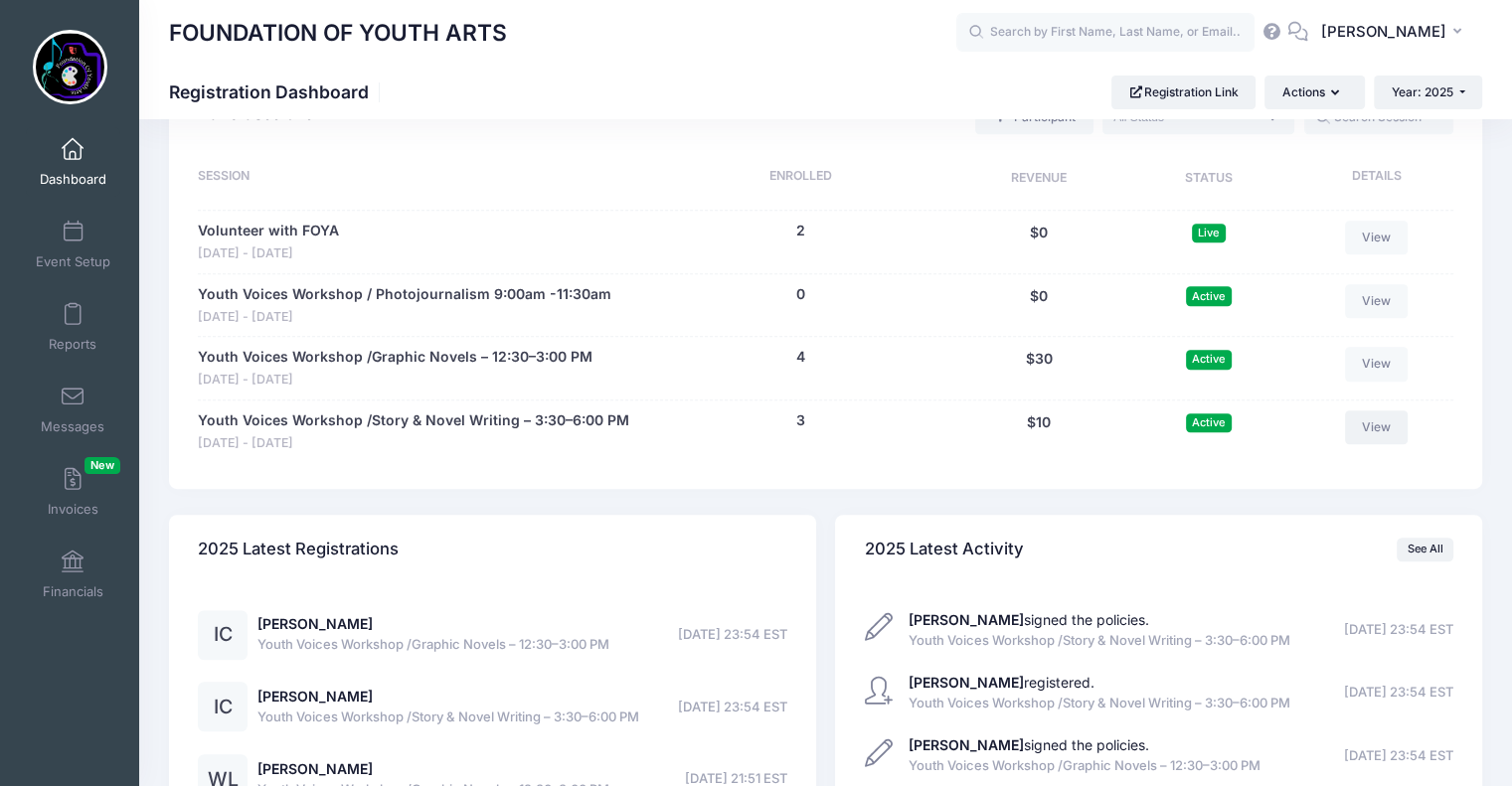
click at [1384, 426] on link "View" at bounding box center [1377, 427] width 64 height 34
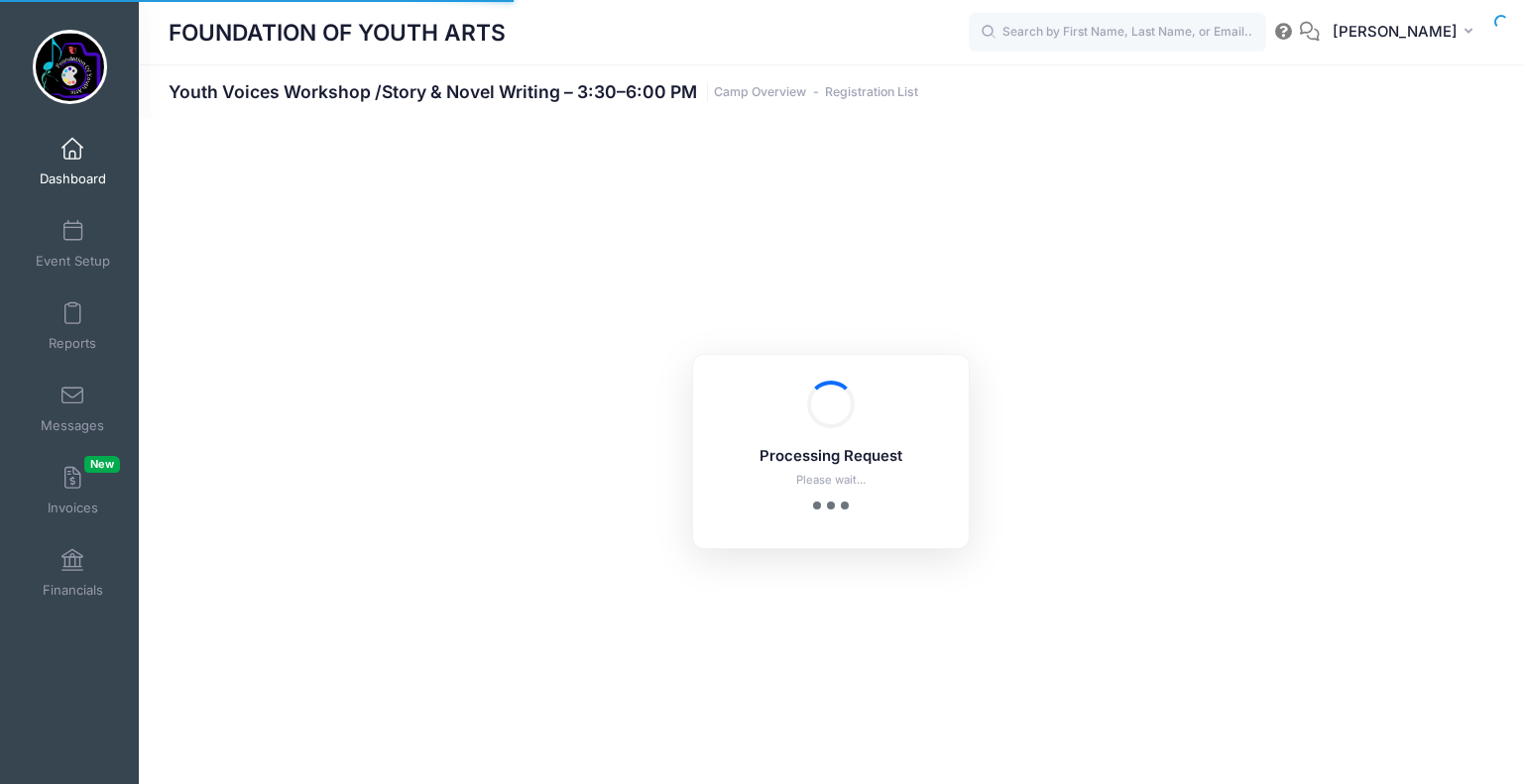
select select "10"
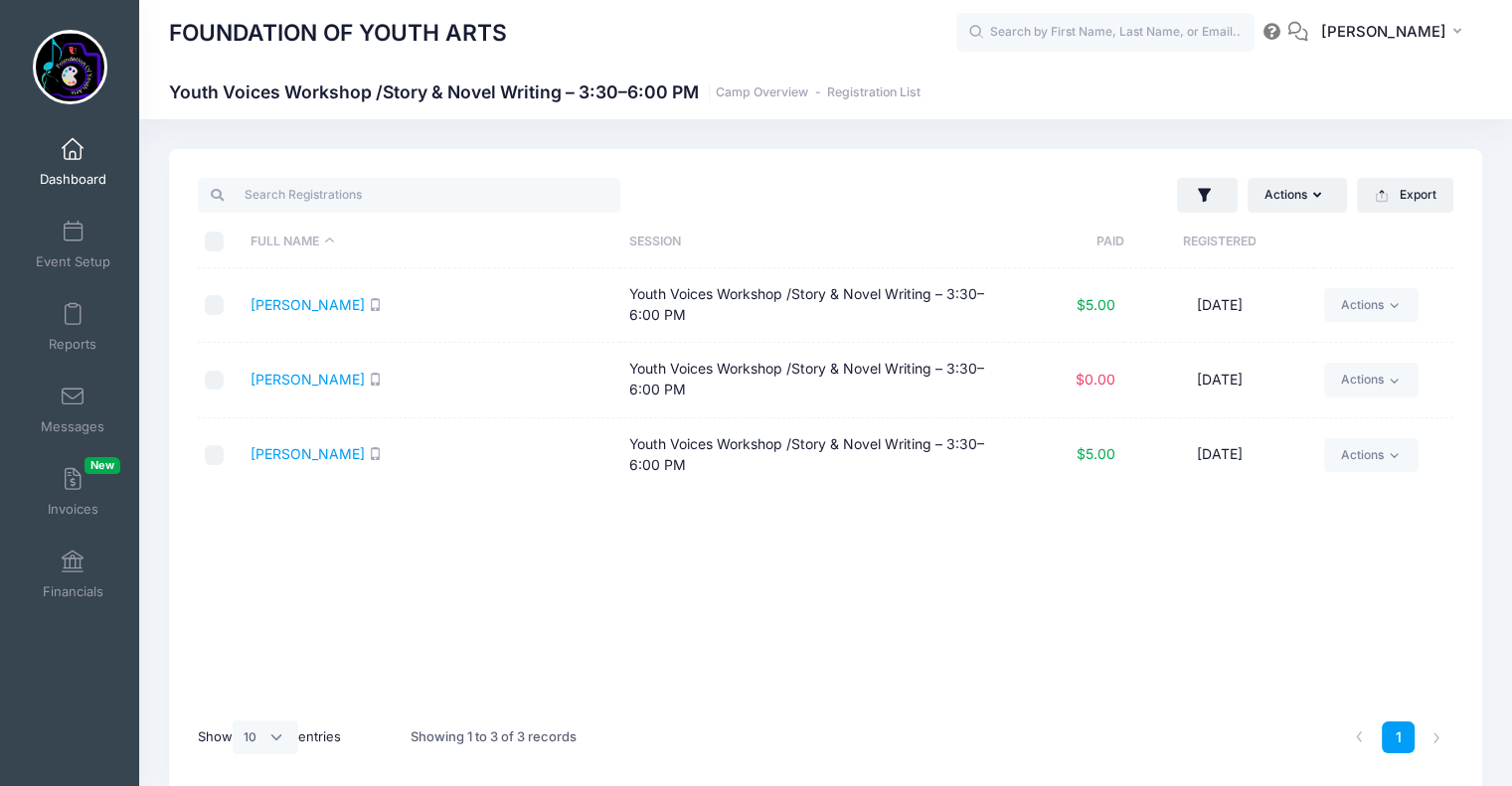
click at [215, 383] on input "checkbox" at bounding box center [215, 380] width 20 height 20
checkbox input "true"
click at [1314, 196] on icon "button" at bounding box center [1321, 196] width 16 height 0
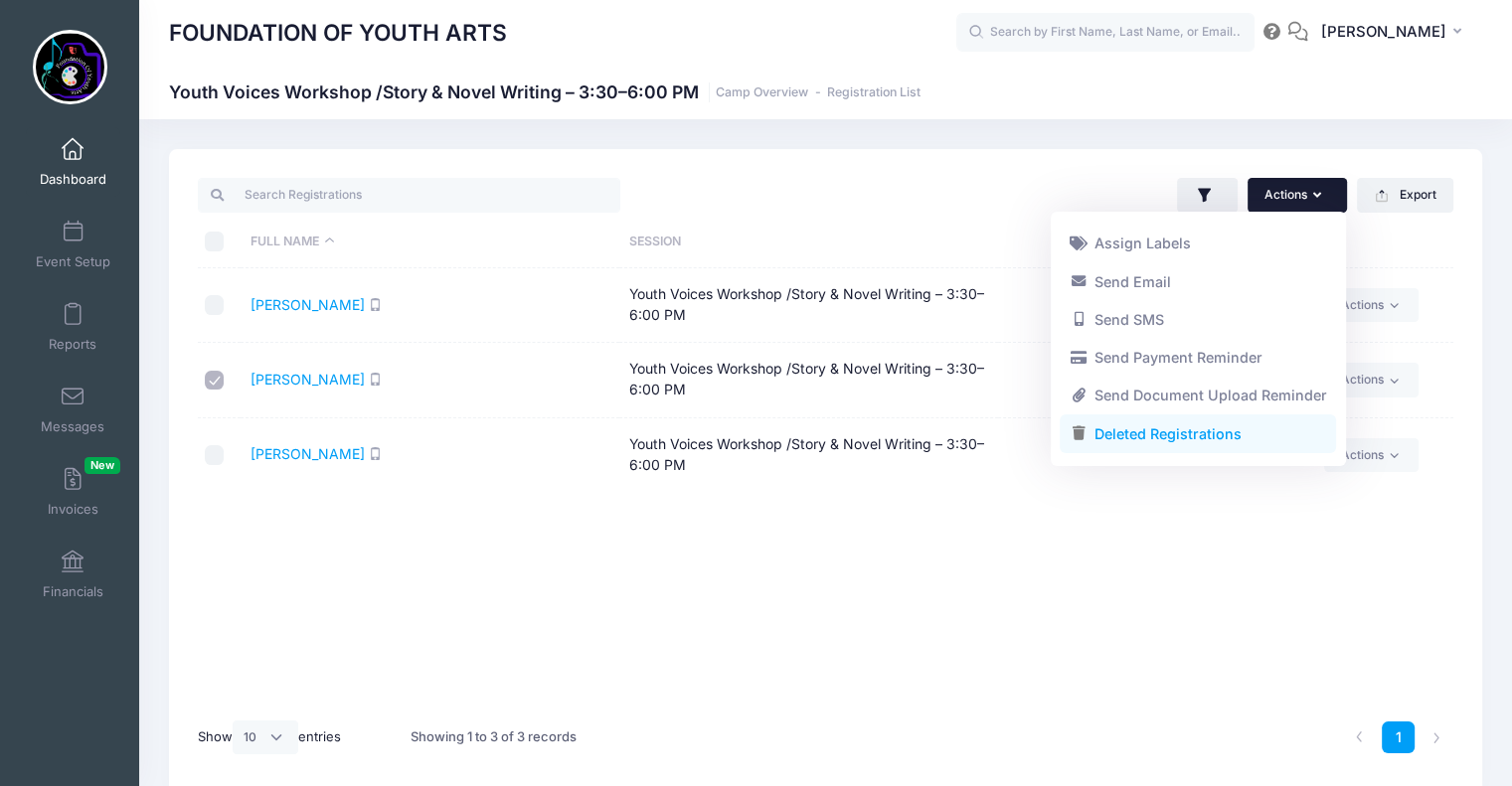
click at [1161, 432] on link "Deleted Registrations" at bounding box center [1198, 434] width 277 height 38
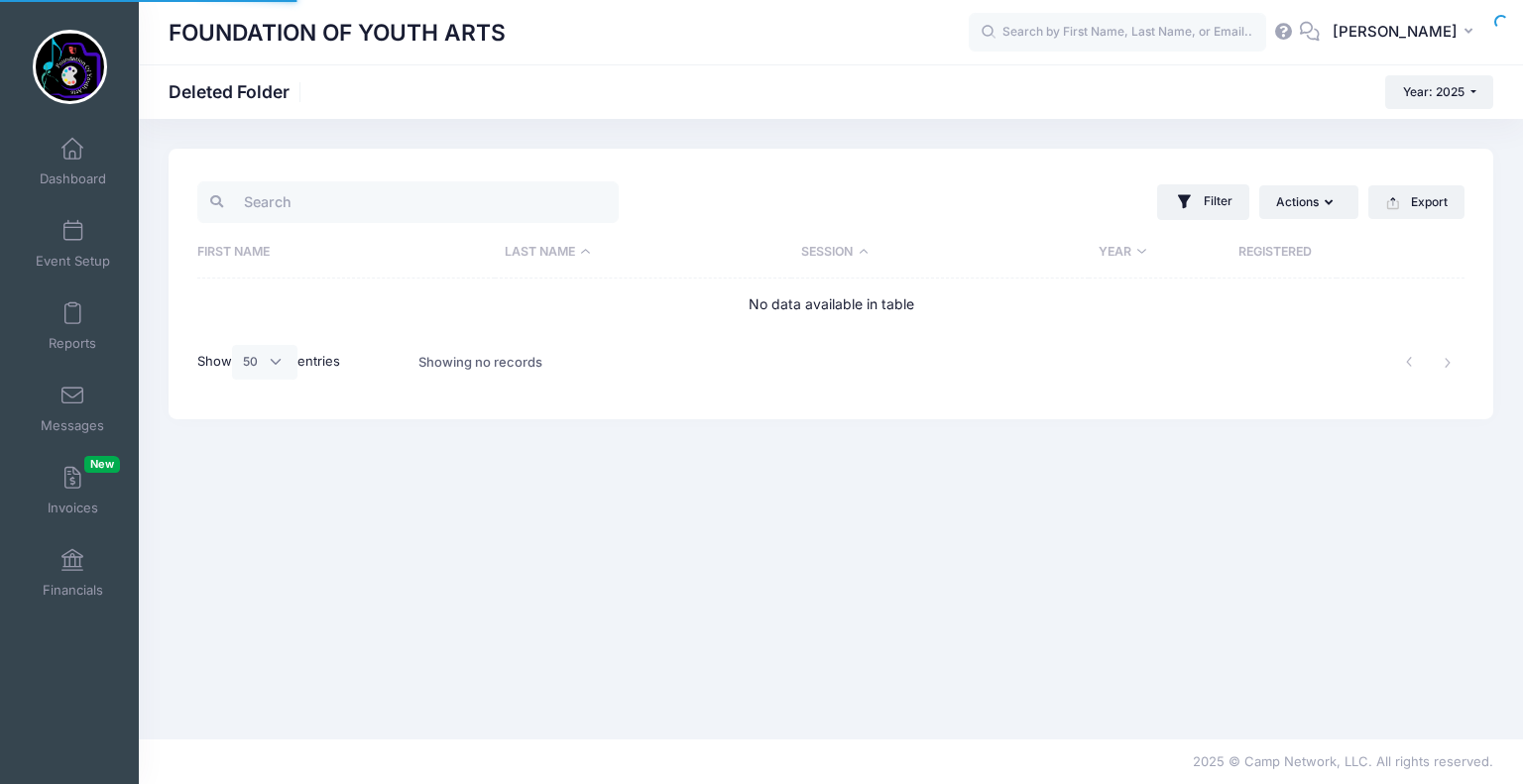
select select "50"
click at [72, 229] on span at bounding box center [72, 232] width 0 height 22
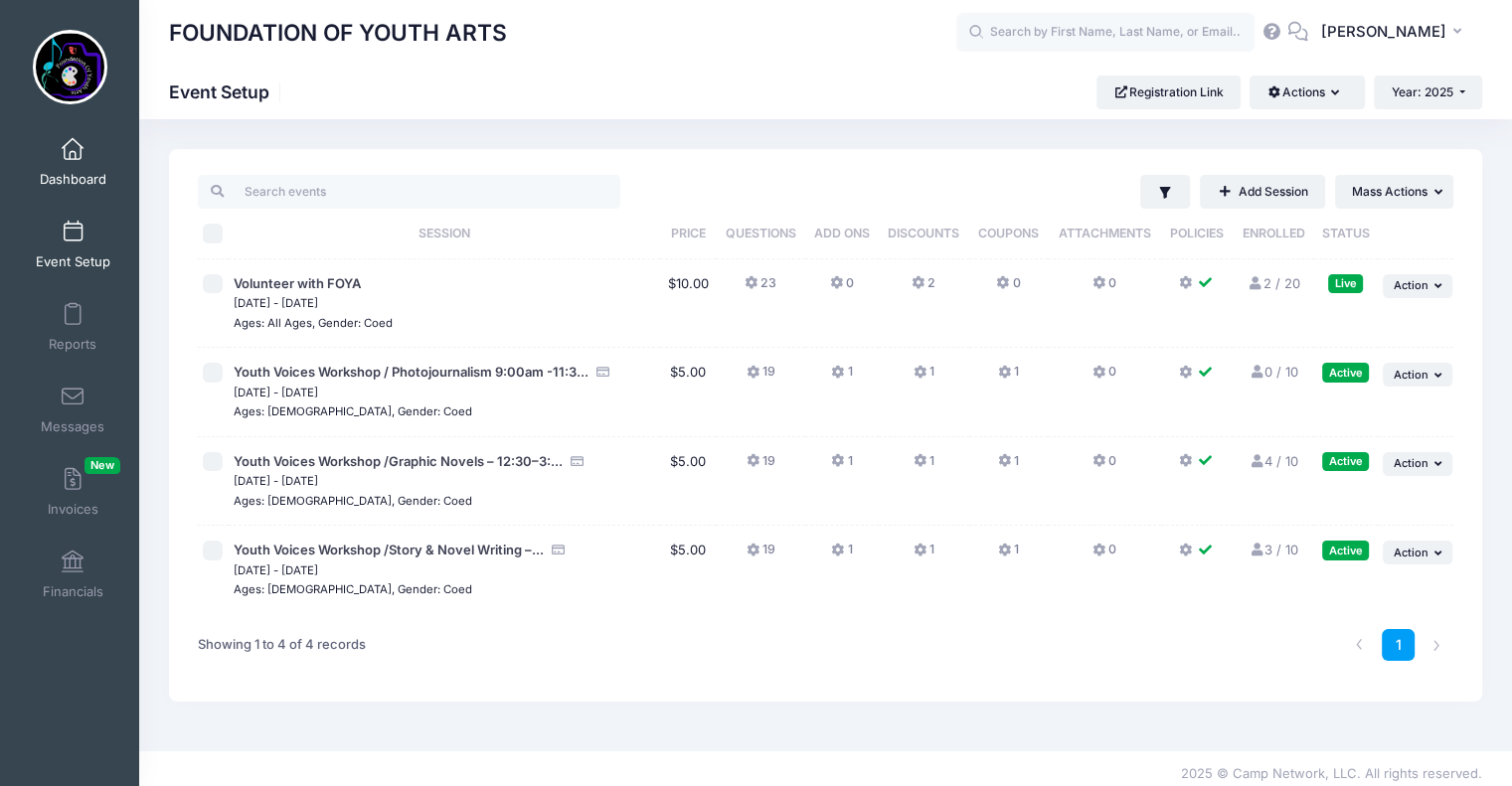
click at [73, 154] on span at bounding box center [73, 150] width 0 height 22
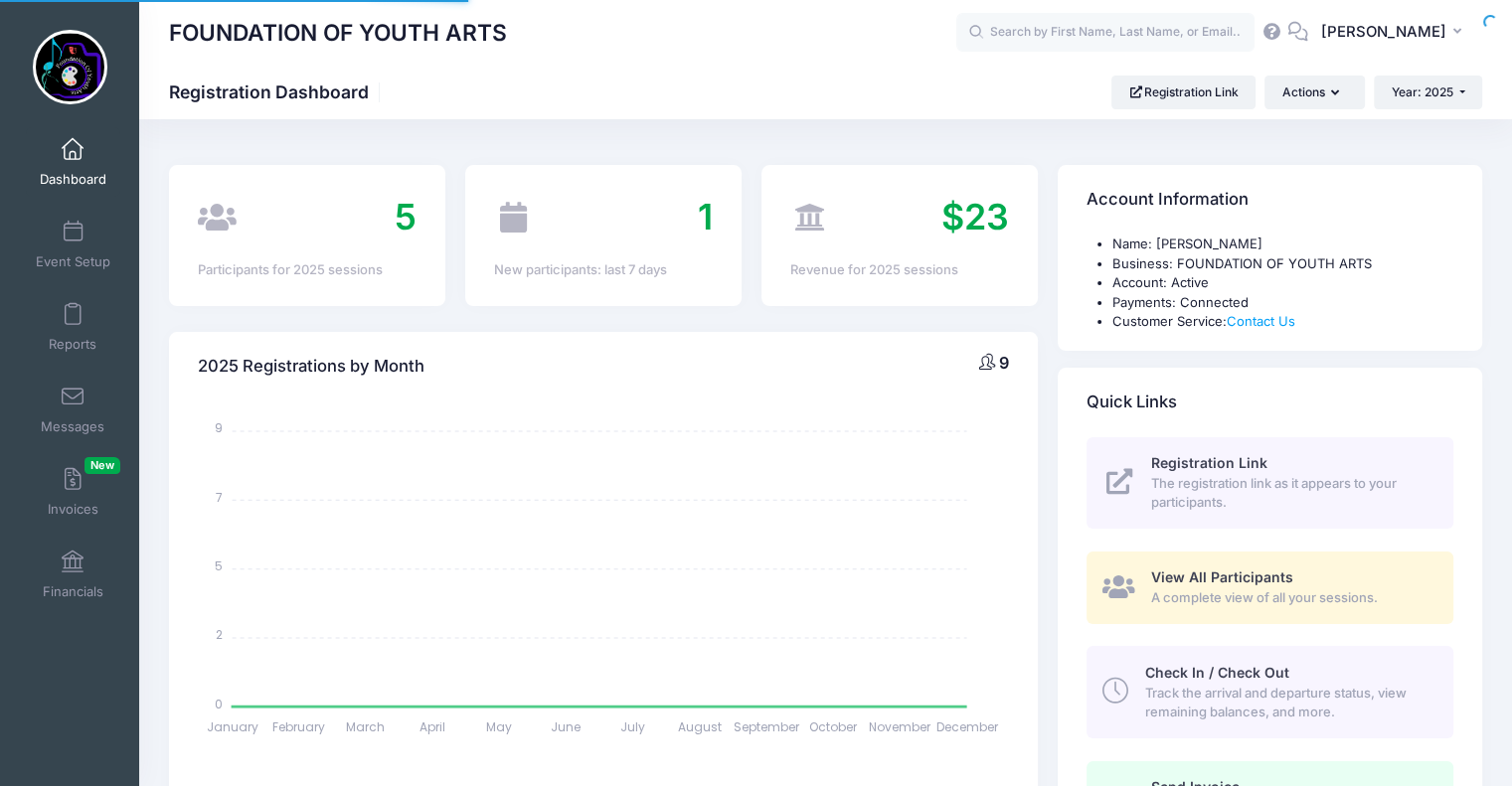
select select
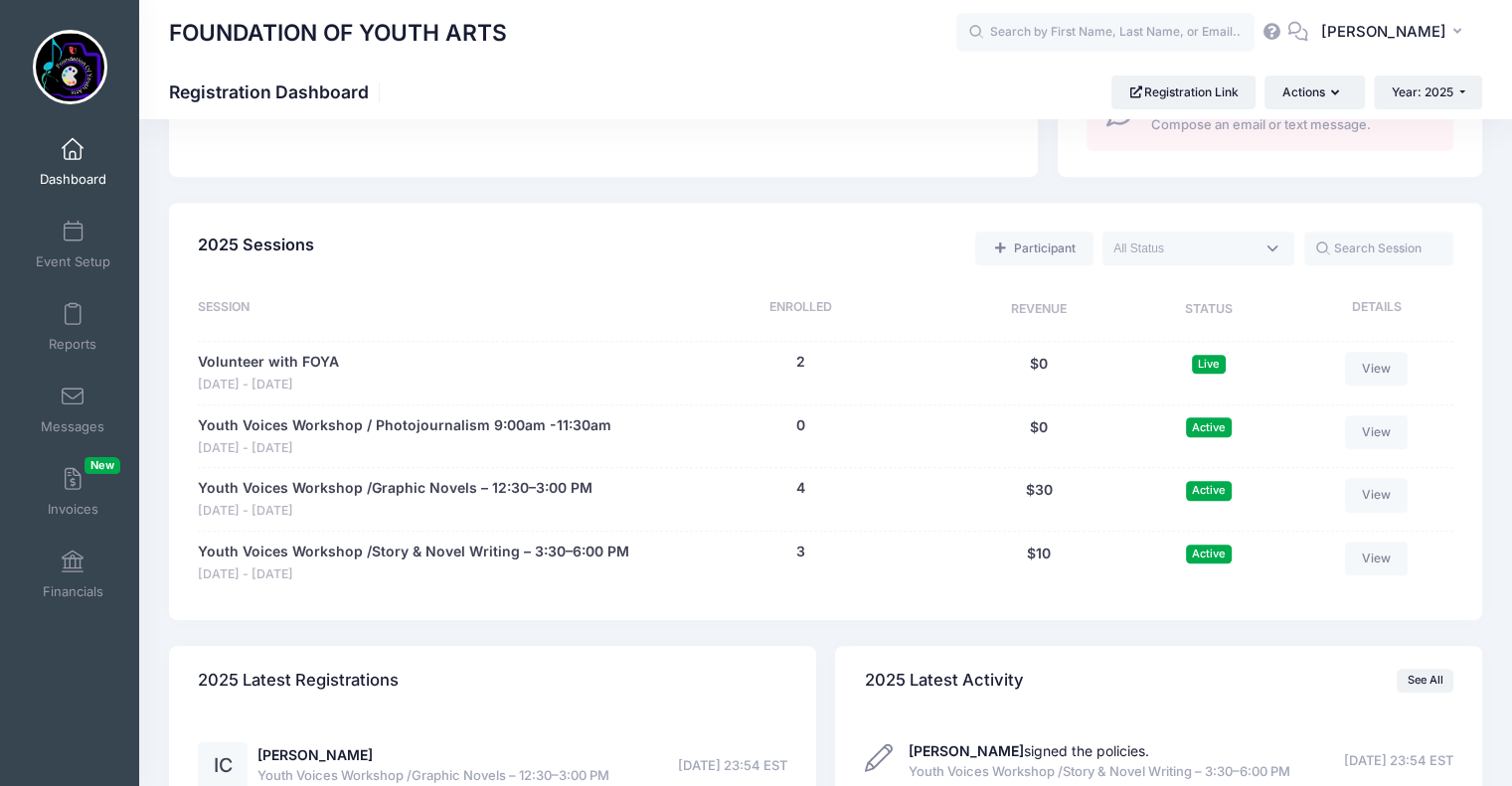
scroll to position [806, 0]
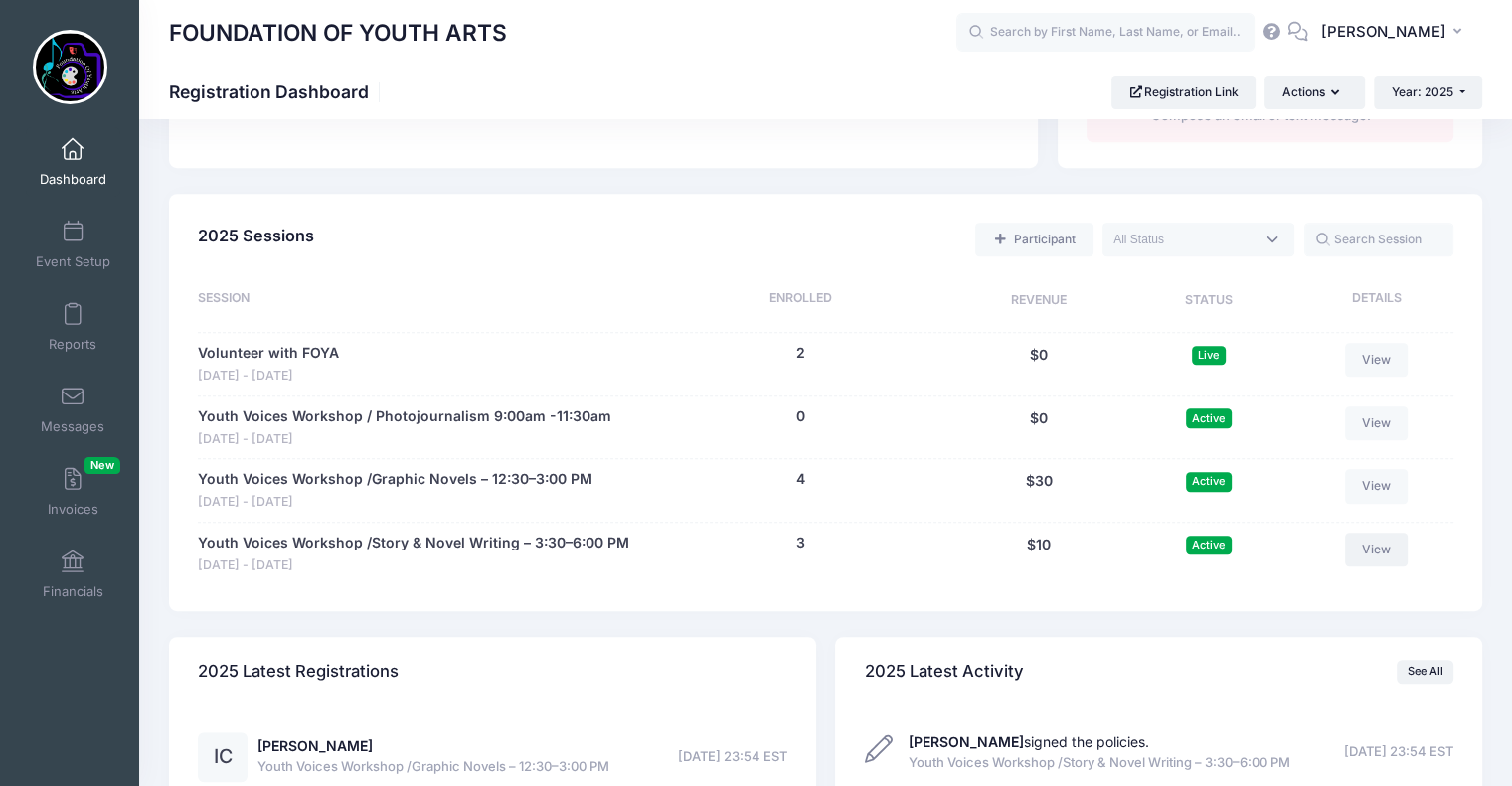
click at [1375, 543] on link "View" at bounding box center [1377, 549] width 64 height 34
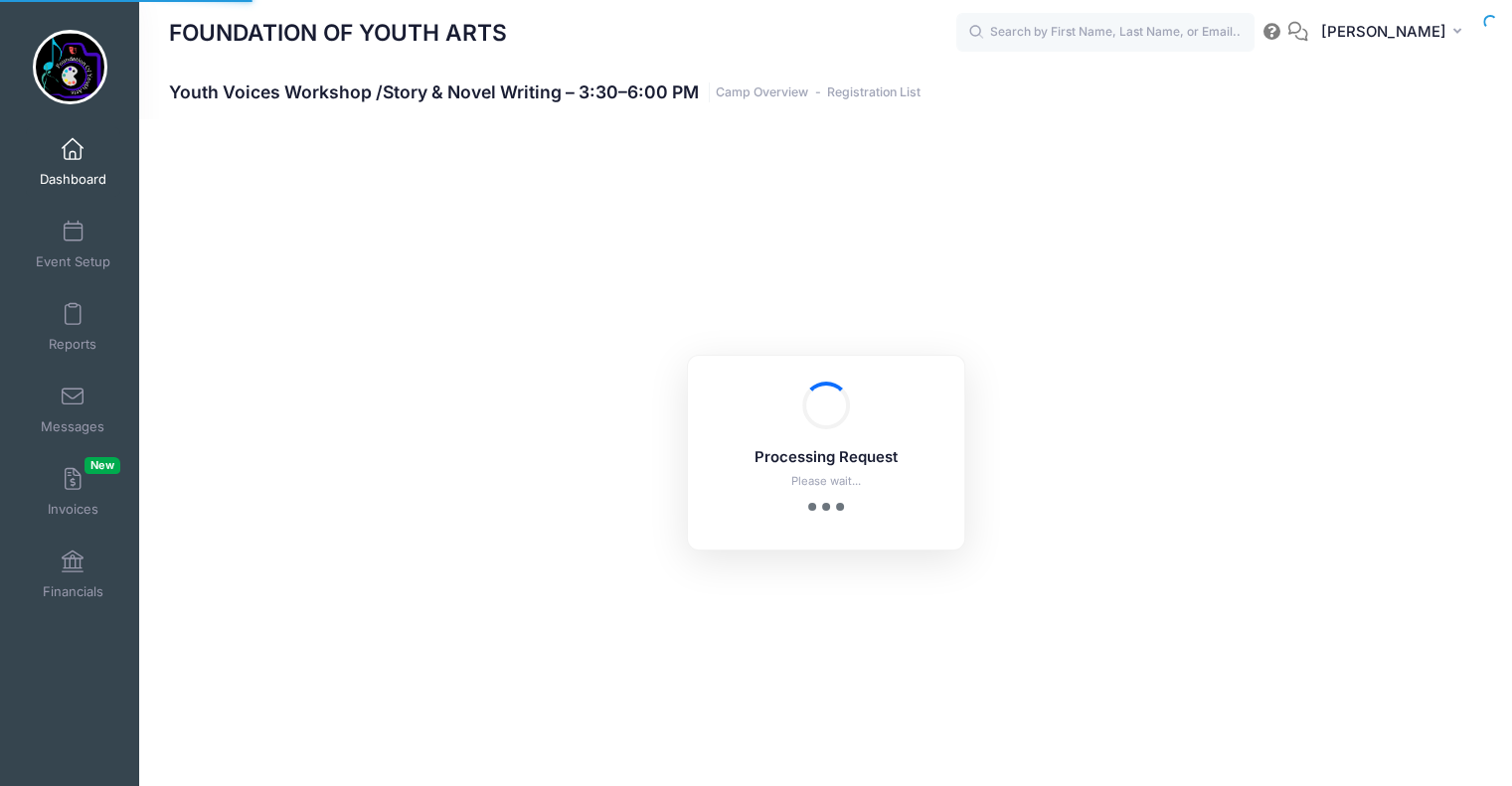
select select "10"
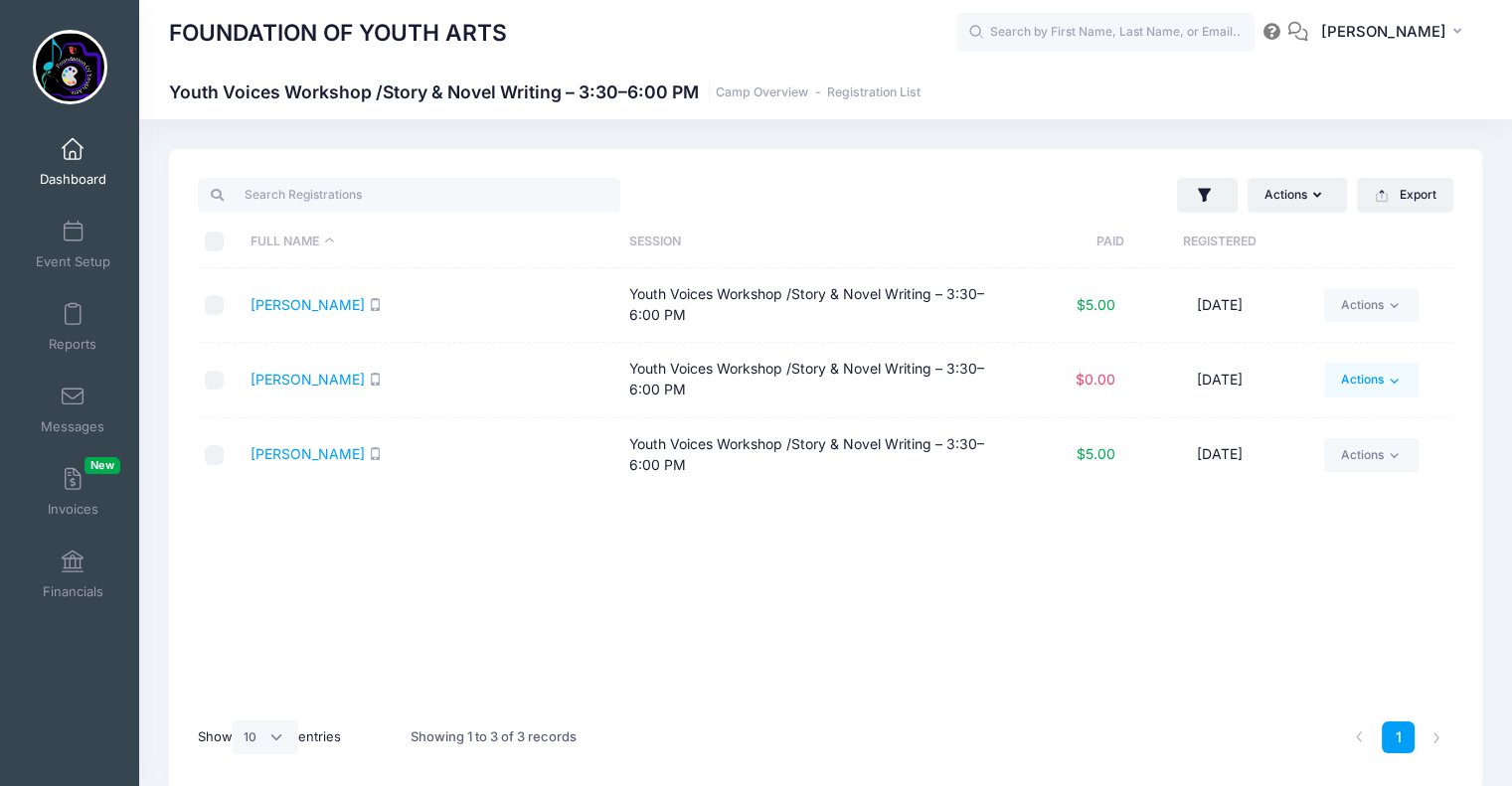
click at [1372, 377] on link "Actions" at bounding box center [1371, 380] width 95 height 34
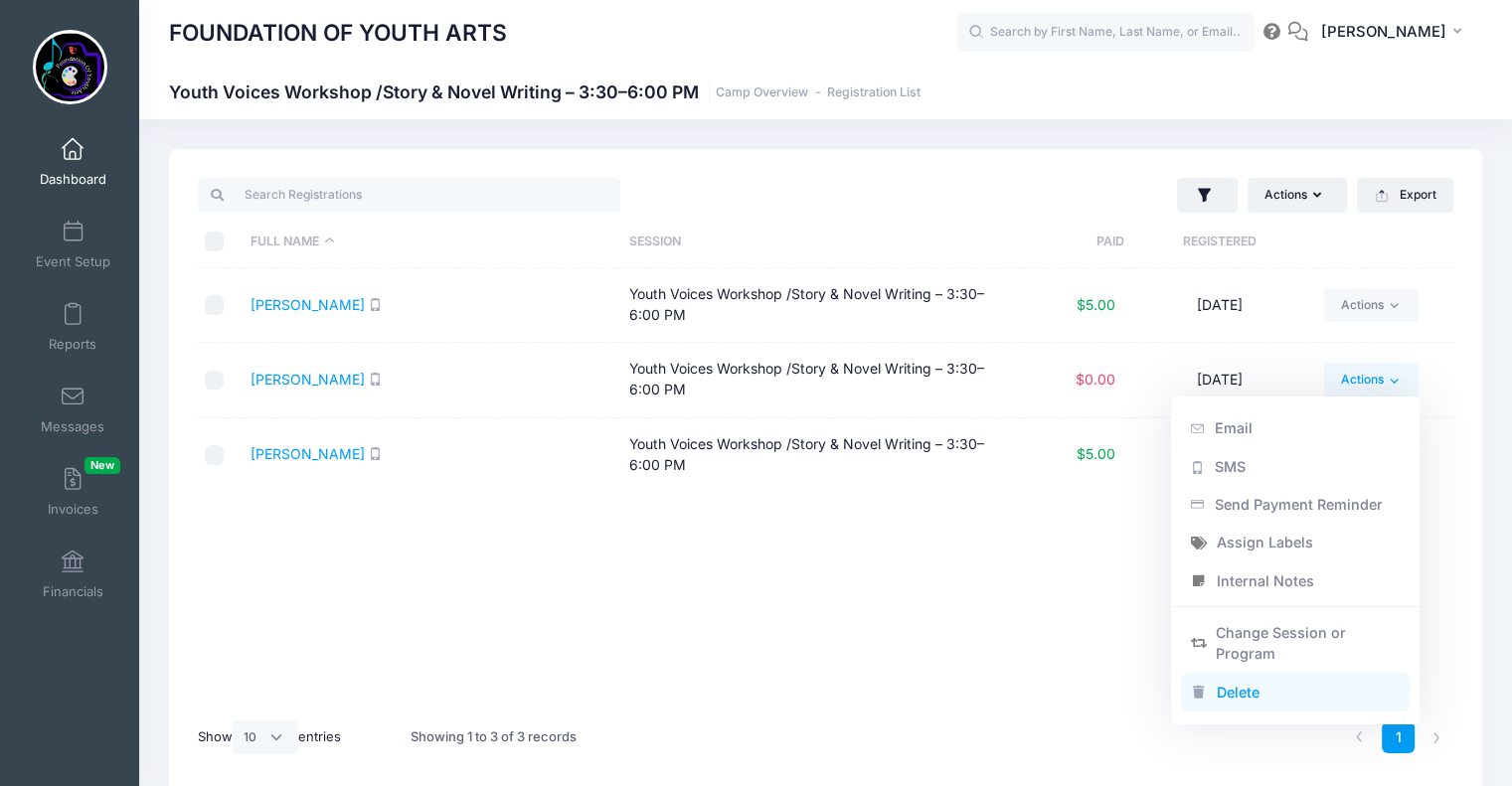
click at [1222, 691] on link "Delete" at bounding box center [1295, 691] width 230 height 38
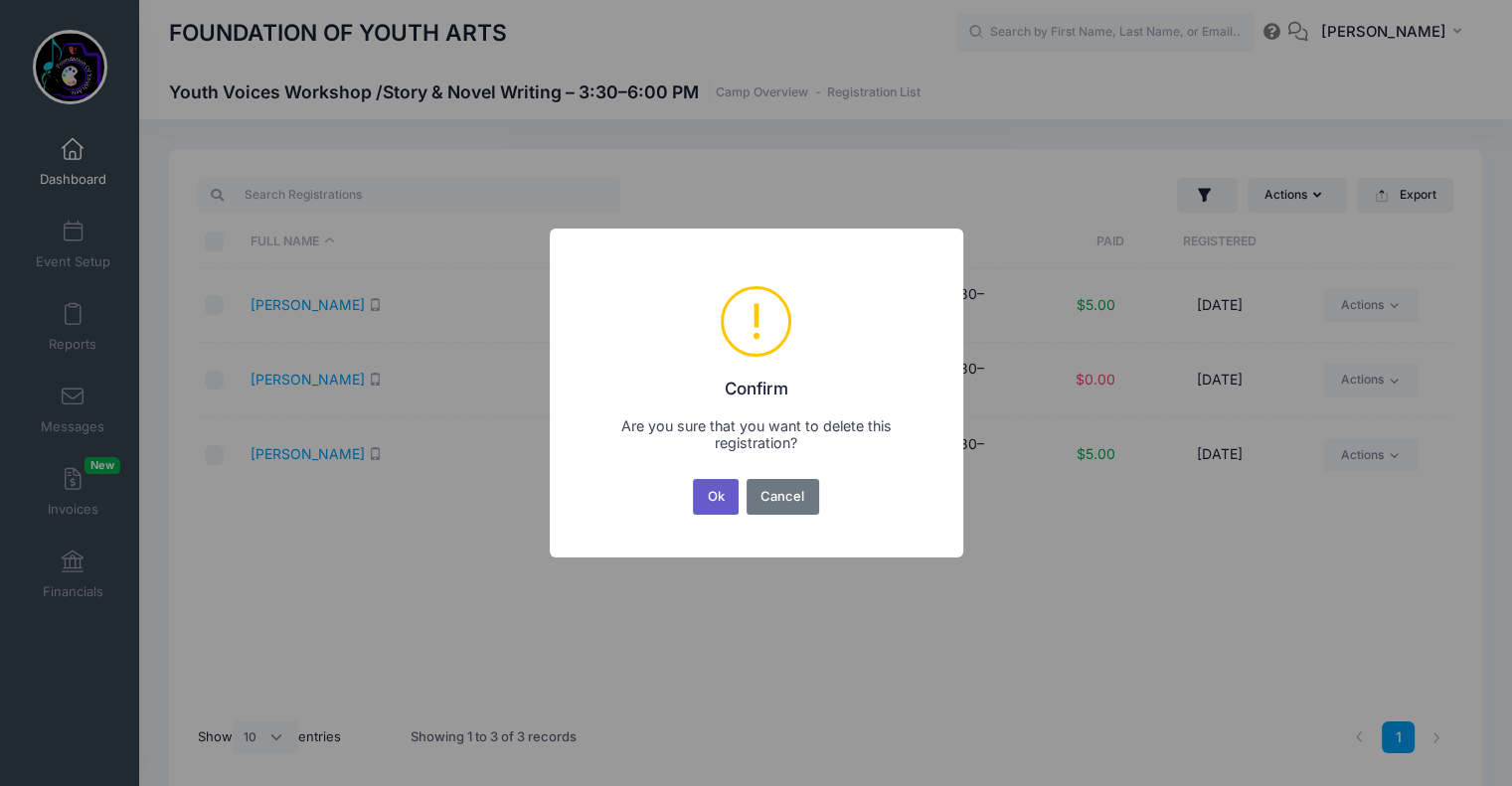
click at [711, 492] on button "Ok" at bounding box center [716, 496] width 46 height 36
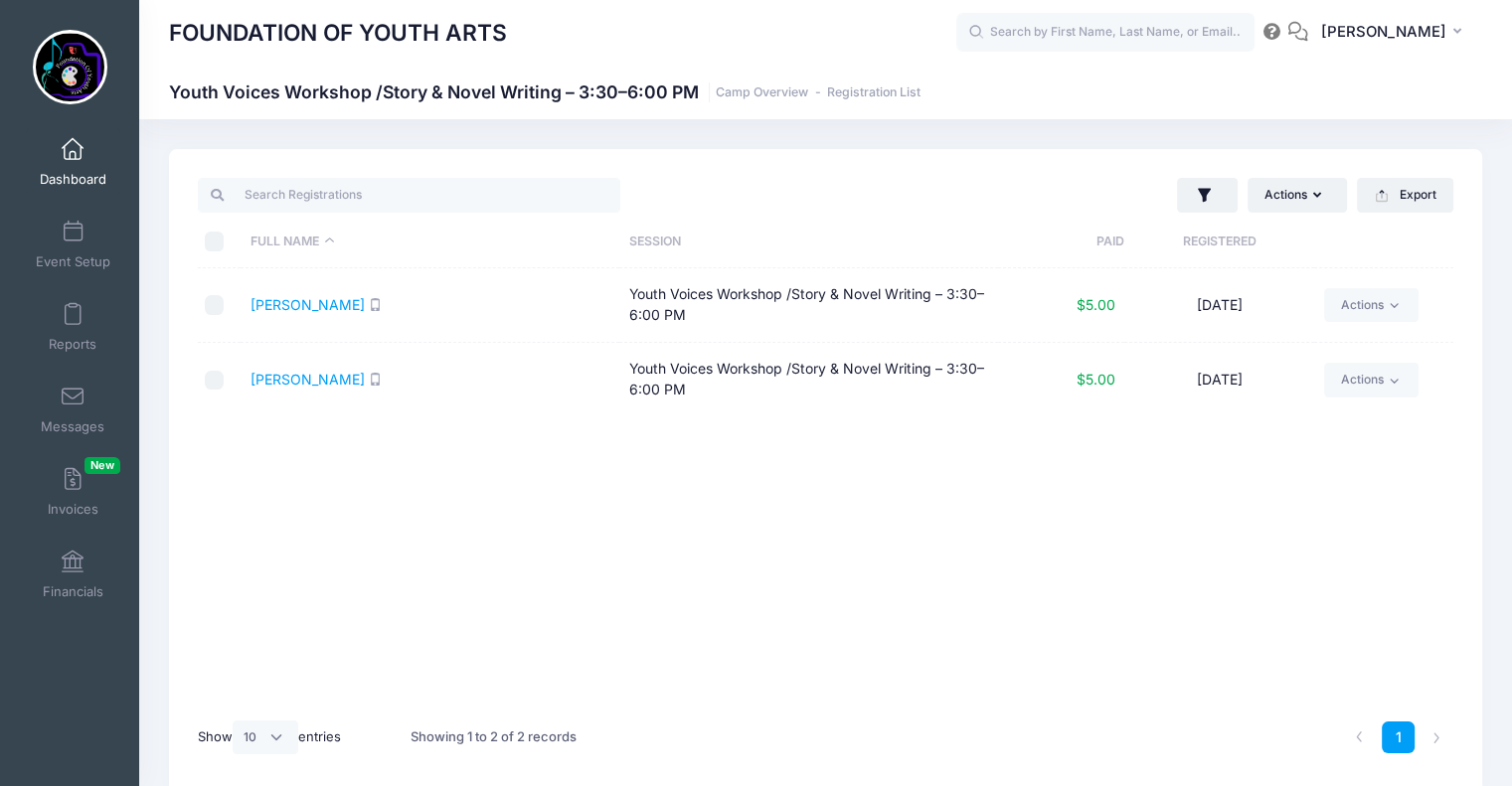
click at [73, 153] on span at bounding box center [73, 150] width 0 height 22
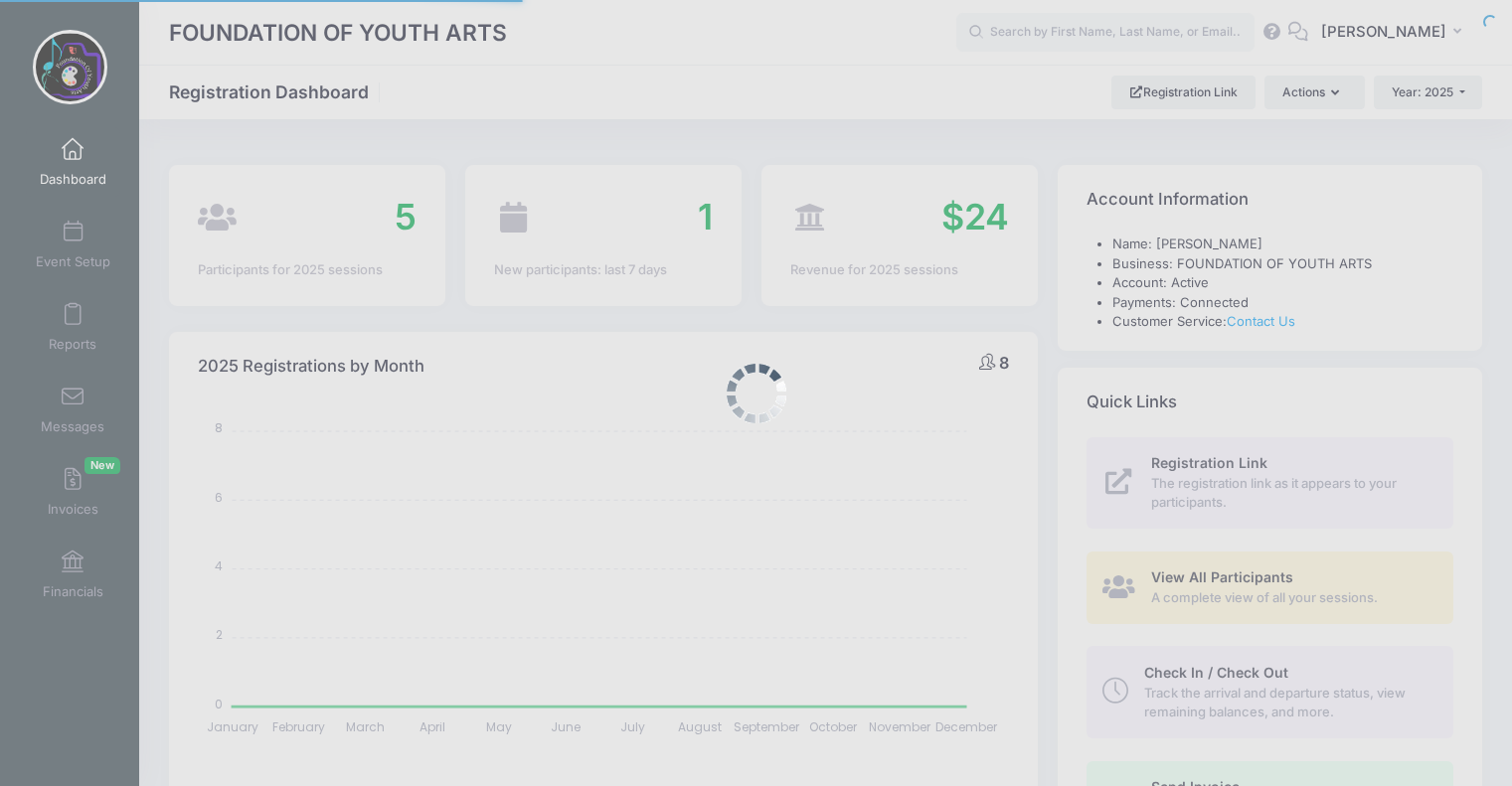
select select
